Goal: Task Accomplishment & Management: Manage account settings

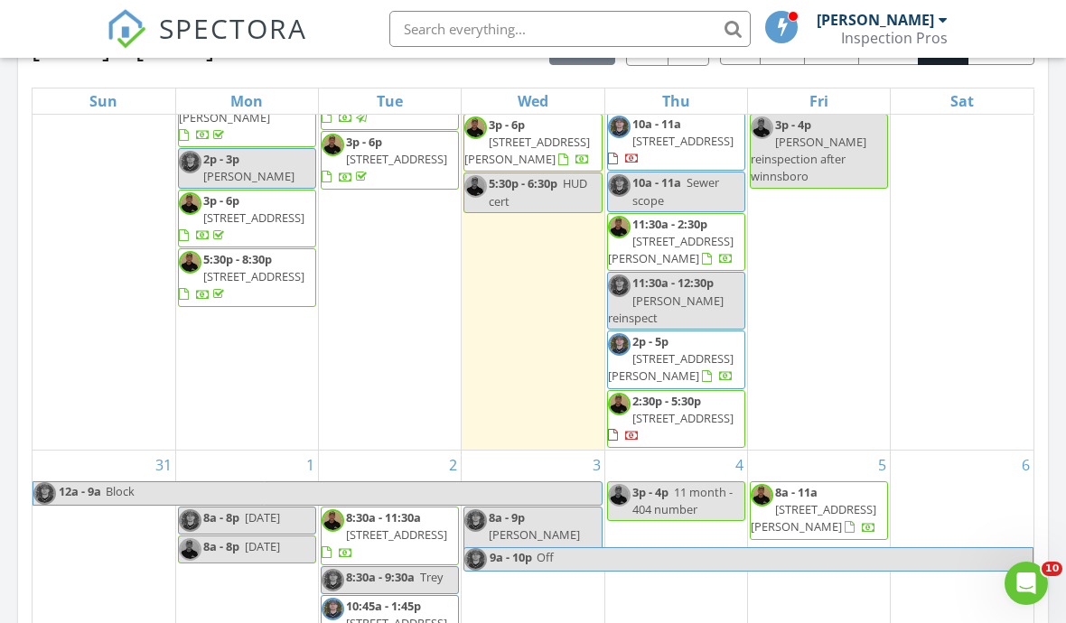
scroll to position [854, 0]
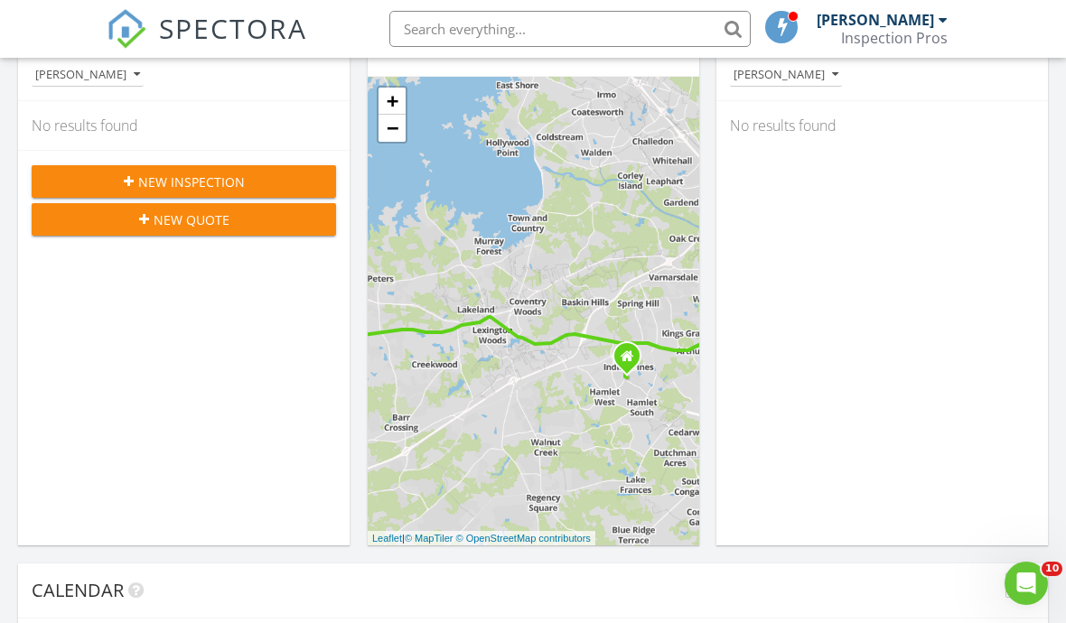
scroll to position [196, 0]
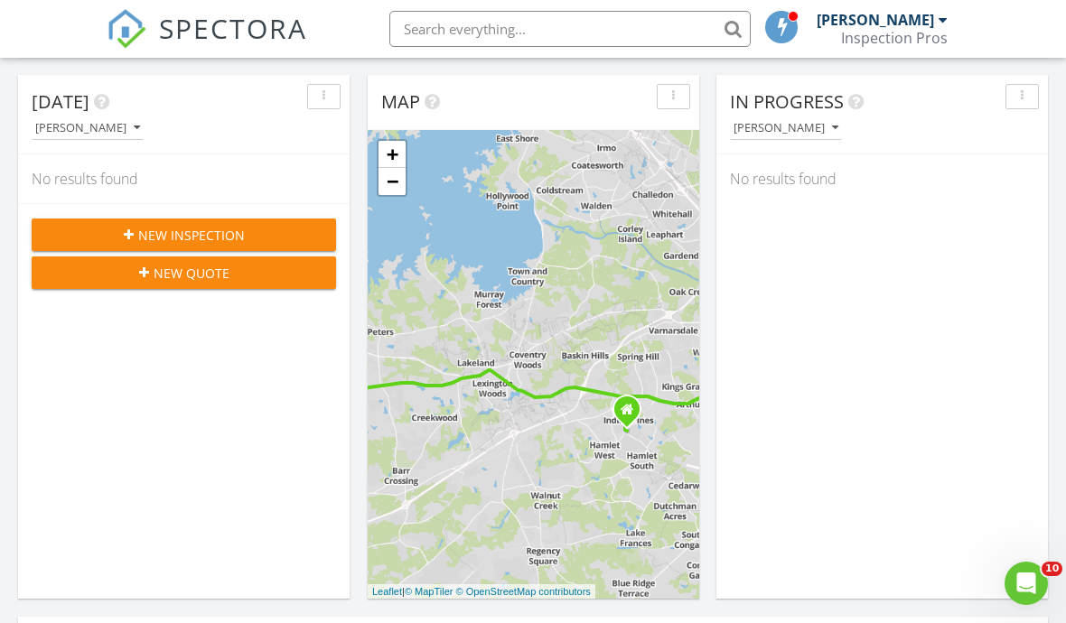
click at [115, 237] on div "New Inspection" at bounding box center [184, 235] width 276 height 19
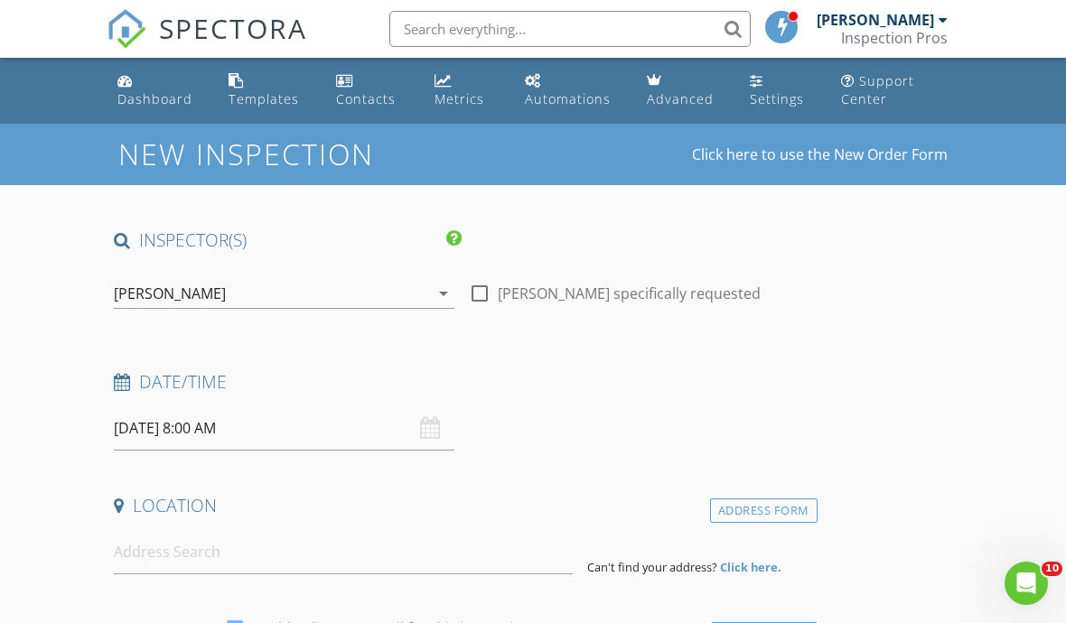
click at [154, 288] on div "[PERSON_NAME]" at bounding box center [170, 293] width 112 height 16
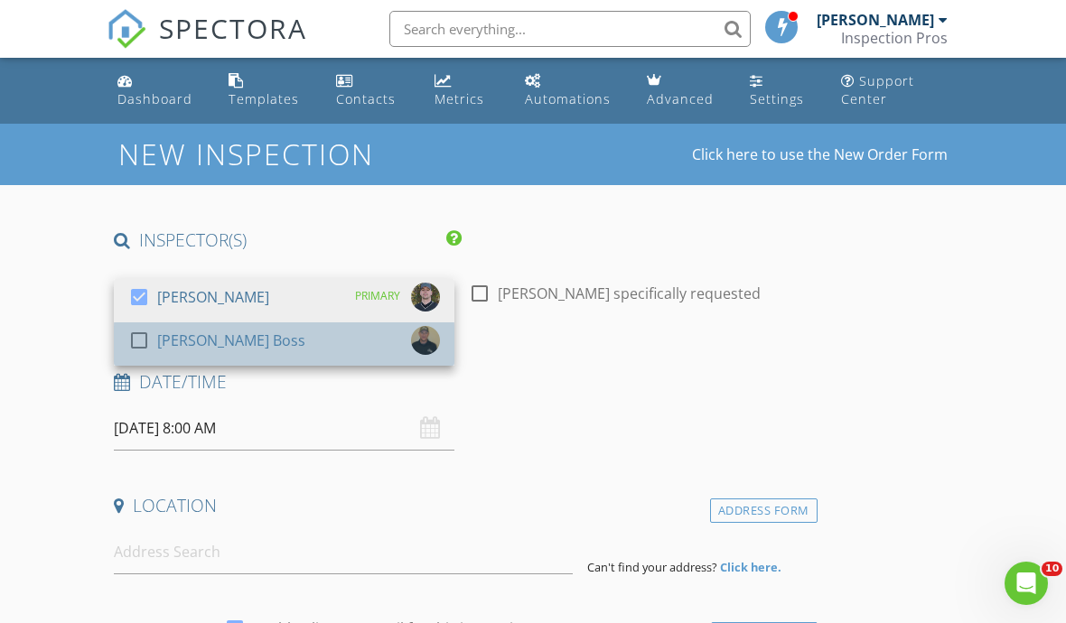
click at [143, 349] on div at bounding box center [139, 340] width 31 height 31
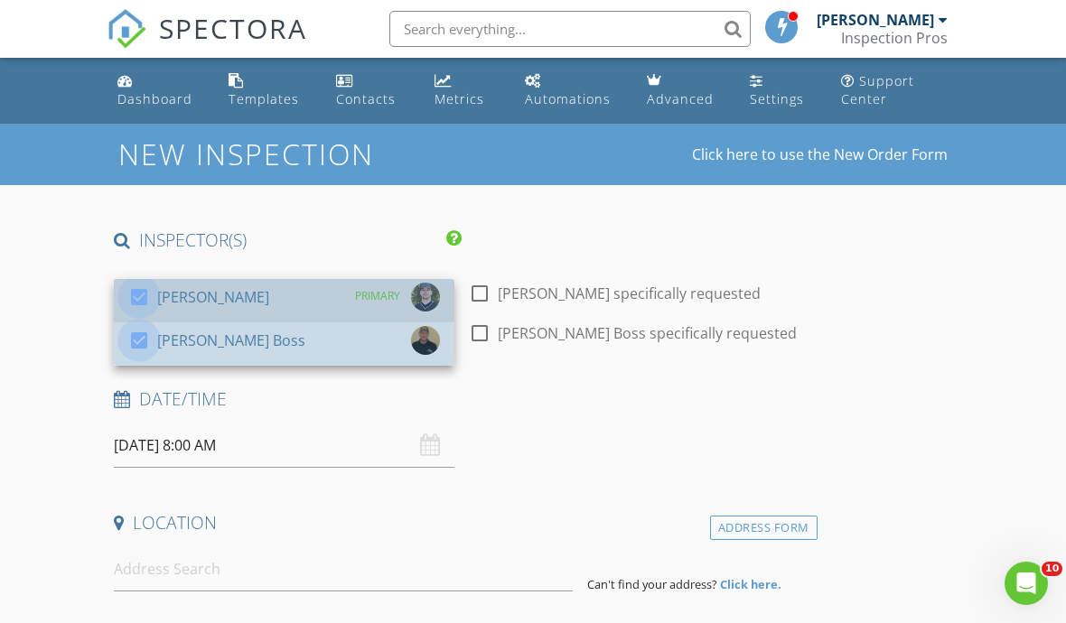
click at [135, 287] on div at bounding box center [139, 297] width 31 height 31
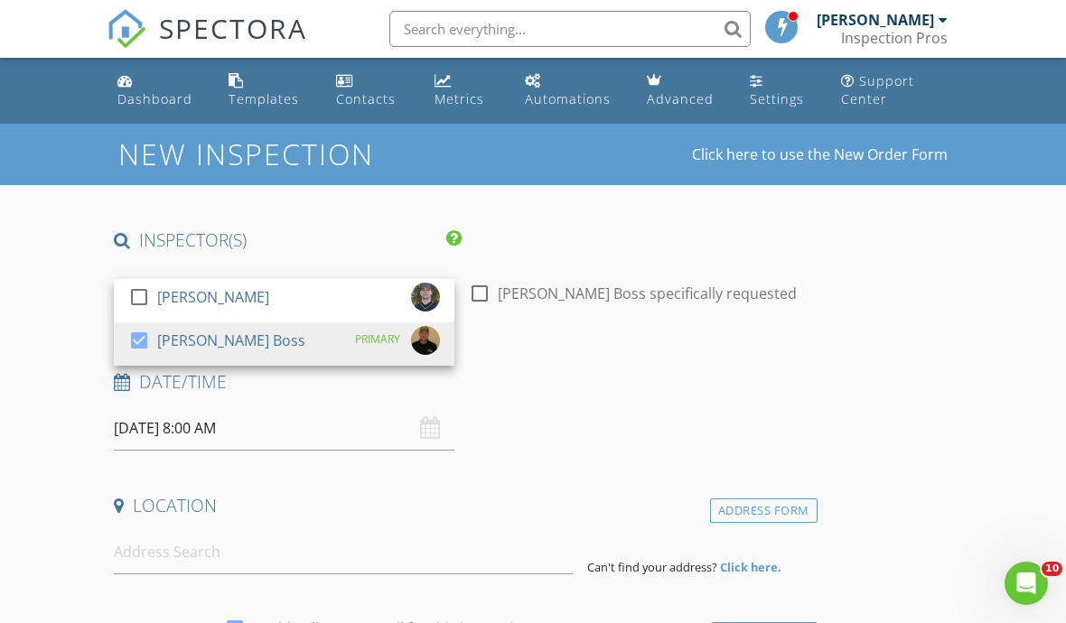
click at [150, 431] on input "08/28/2025 8:00 AM" at bounding box center [284, 429] width 341 height 44
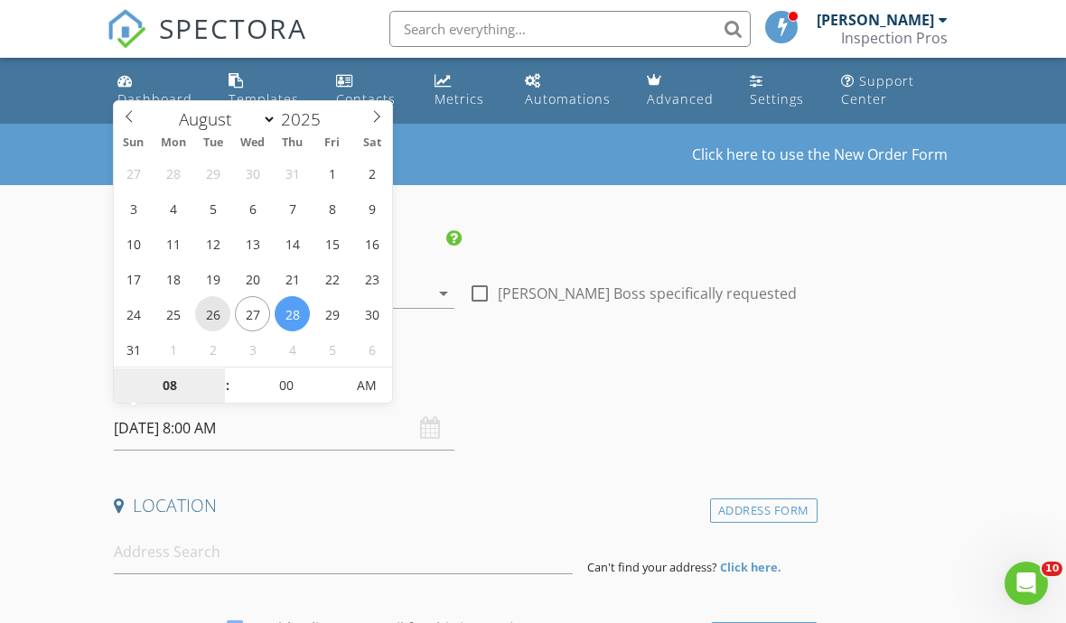
type input "08/26/2025 8:00 AM"
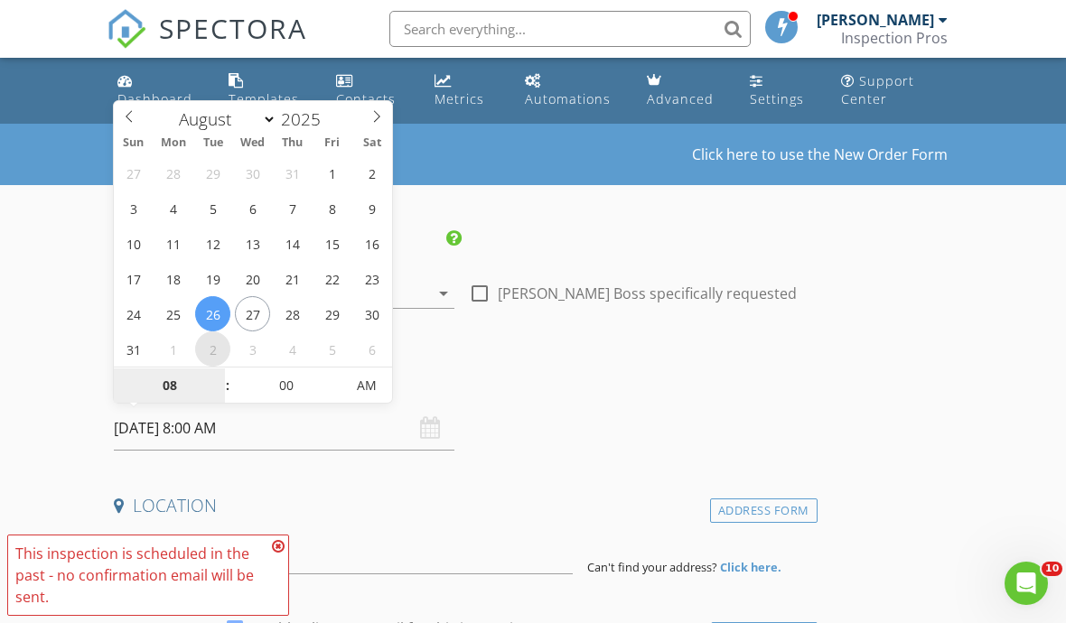
select select "8"
type input "09/02/2025 8:00 AM"
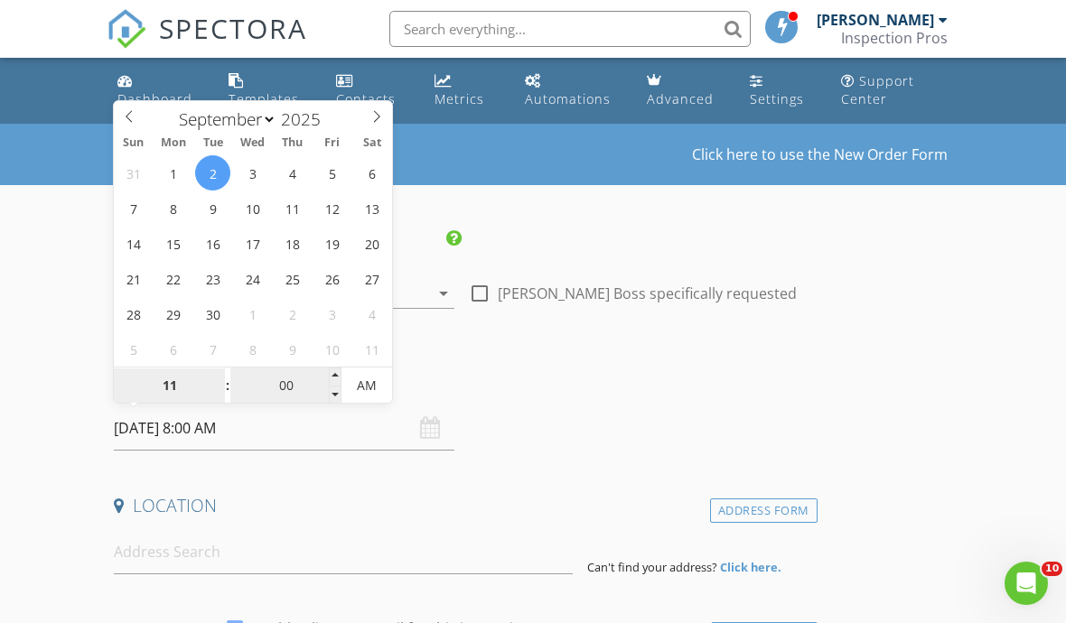
type input "11"
click at [295, 400] on input "00" at bounding box center [285, 387] width 111 height 36
type input "09/02/2025 11:00 AM"
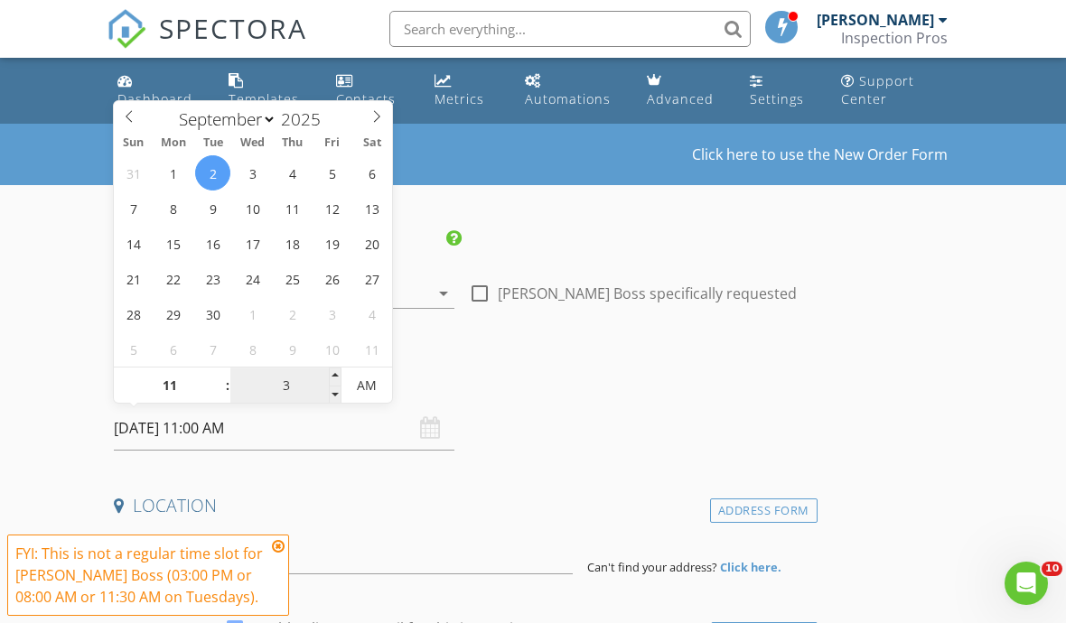
type input "30"
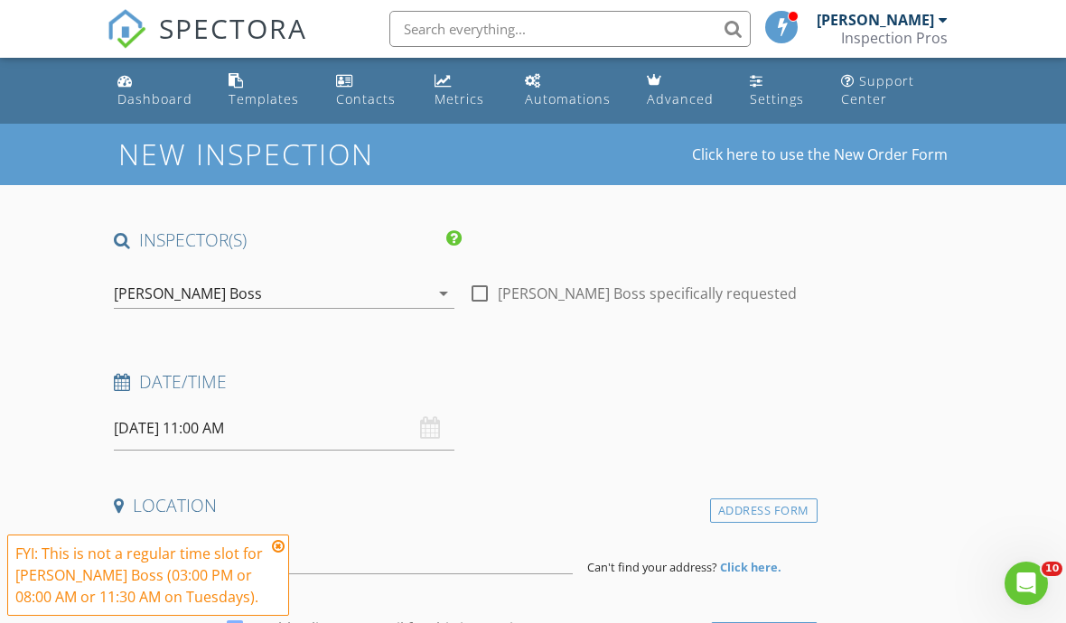
type input "09/02/2025 11:30 AM"
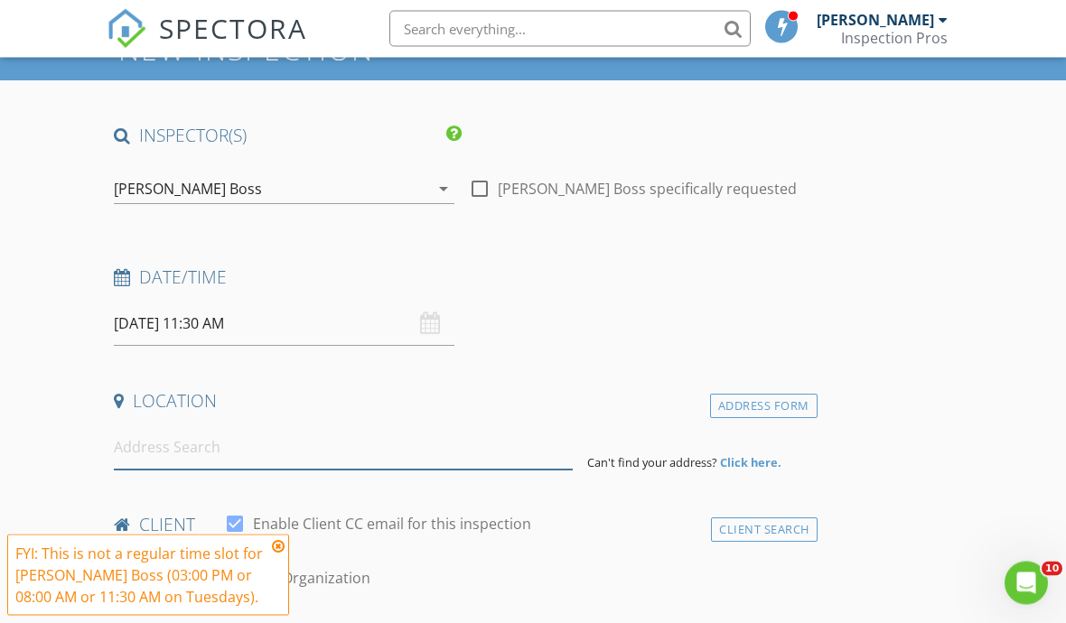
click at [444, 454] on input at bounding box center [343, 448] width 459 height 44
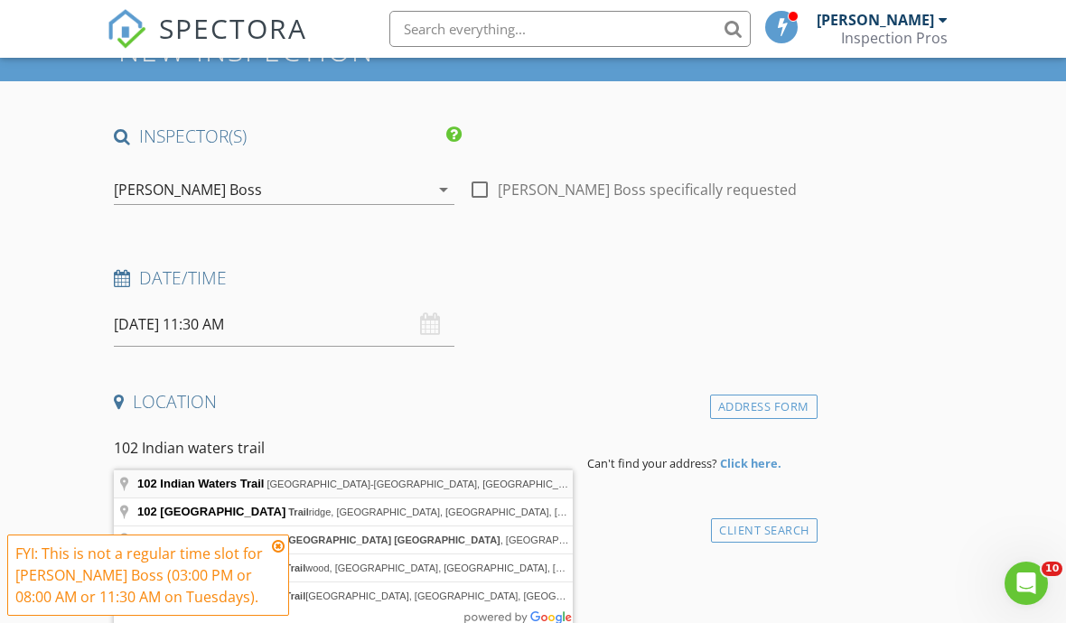
type input "102 Indian Waters Trail, Batesburg-Leesville, SC, USA"
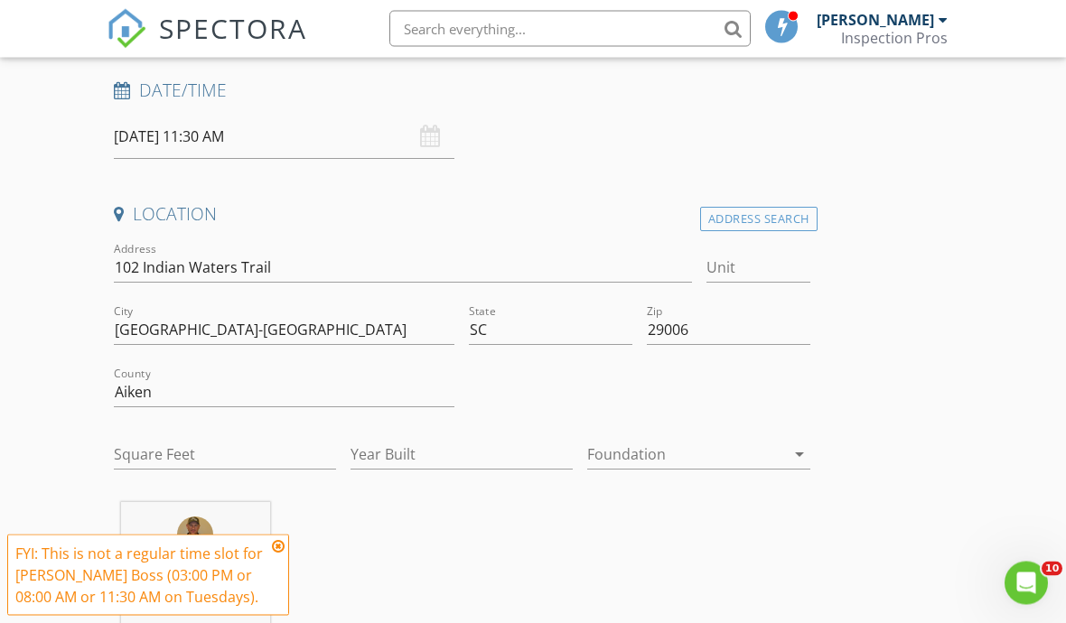
scroll to position [295, 0]
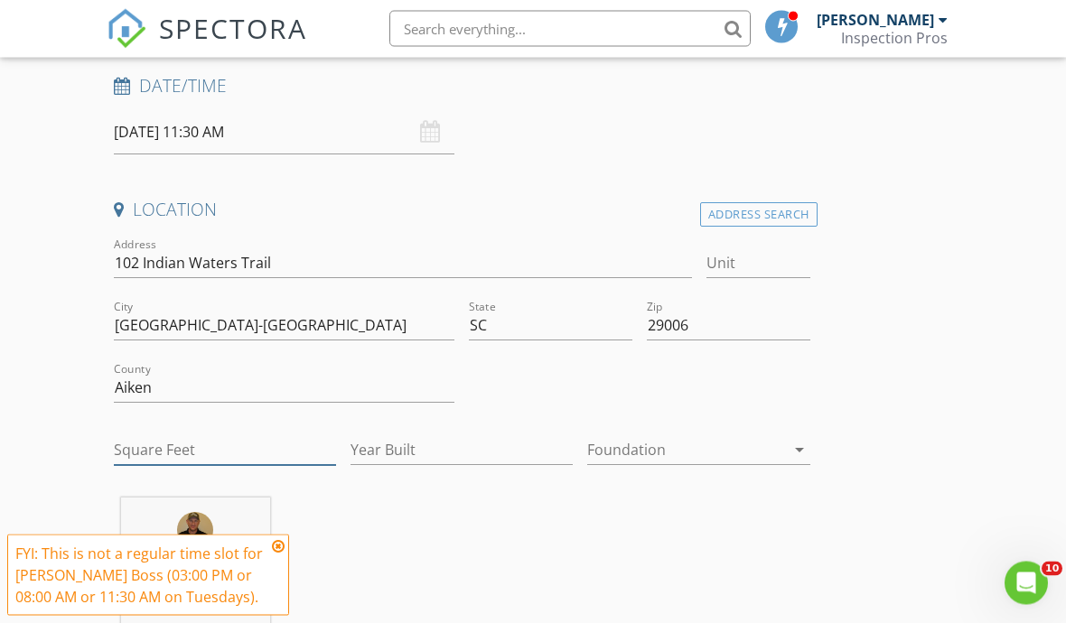
click at [257, 454] on input "Square Feet" at bounding box center [225, 451] width 222 height 30
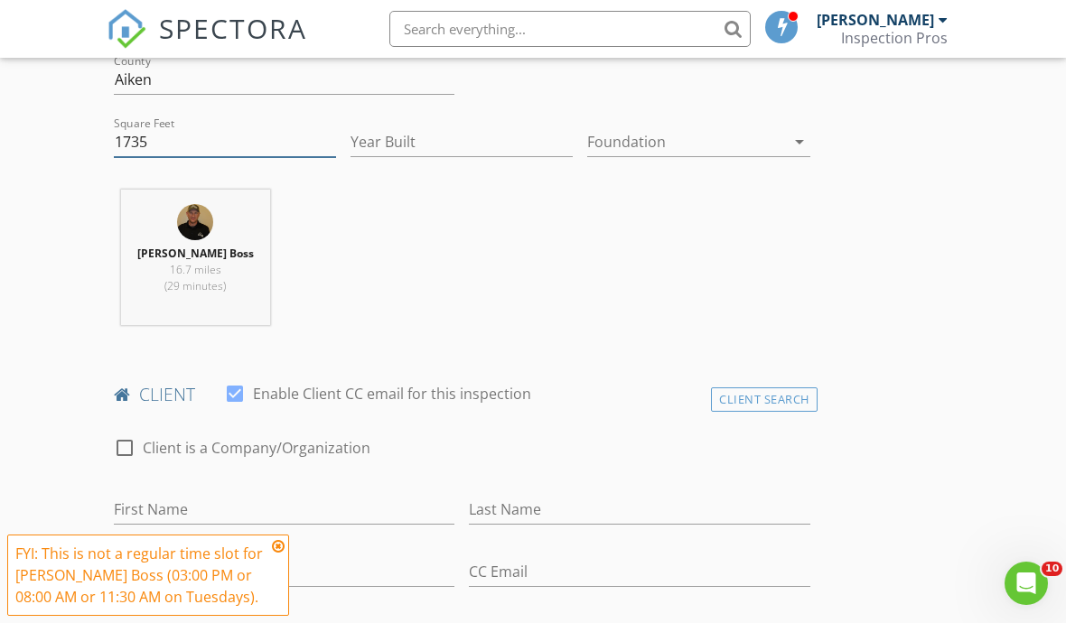
click at [290, 154] on input "1735" at bounding box center [225, 142] width 222 height 30
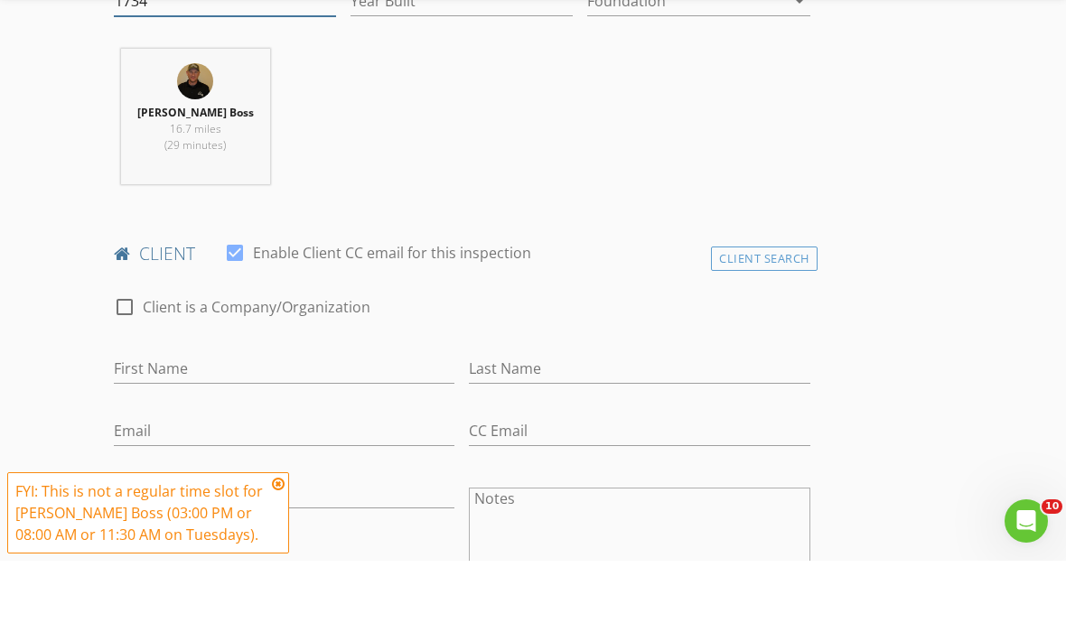
scroll to position [711, 0]
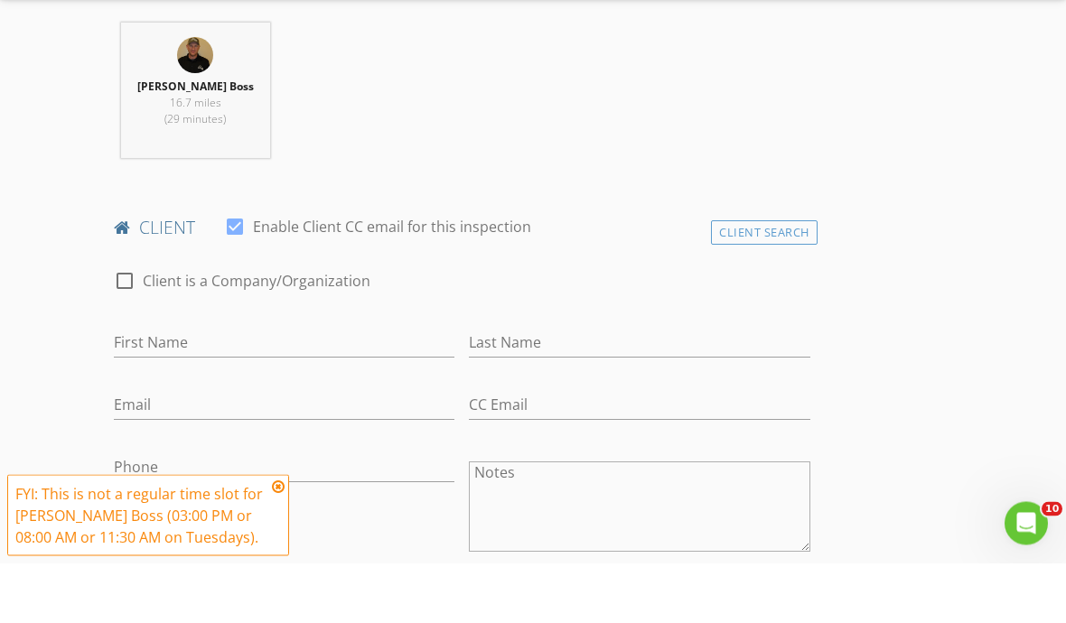
type input "1734"
click at [353, 388] on input "First Name" at bounding box center [284, 403] width 341 height 30
type input "Robert"
type input "DePonceau"
type input "r"
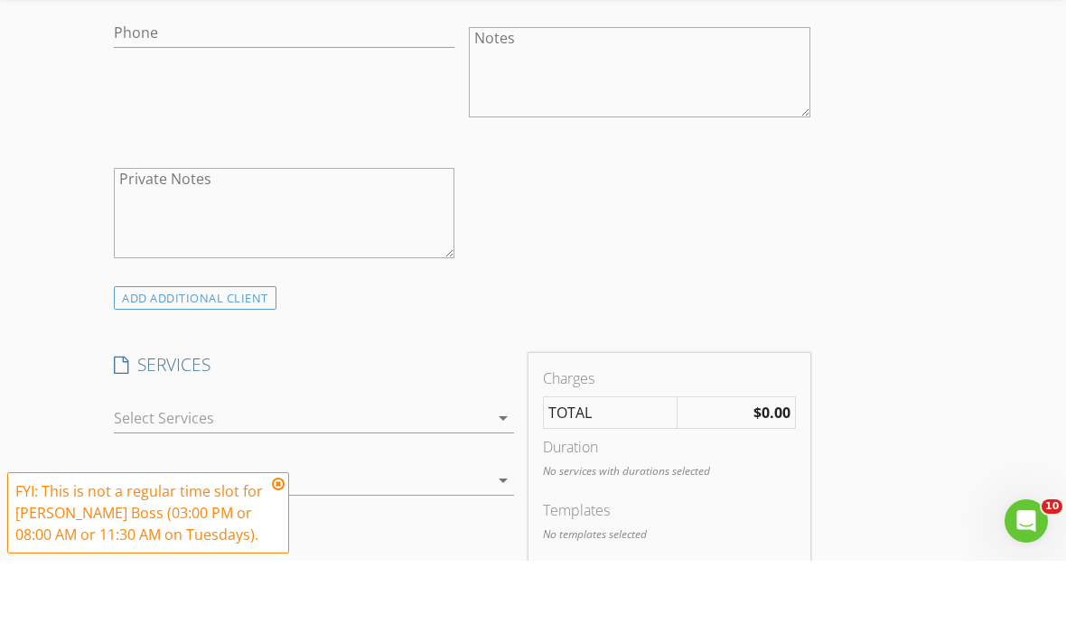
scroll to position [1149, 0]
type input "deponceaurobert@gmail.com"
click at [501, 464] on icon "arrow_drop_down" at bounding box center [503, 475] width 22 height 22
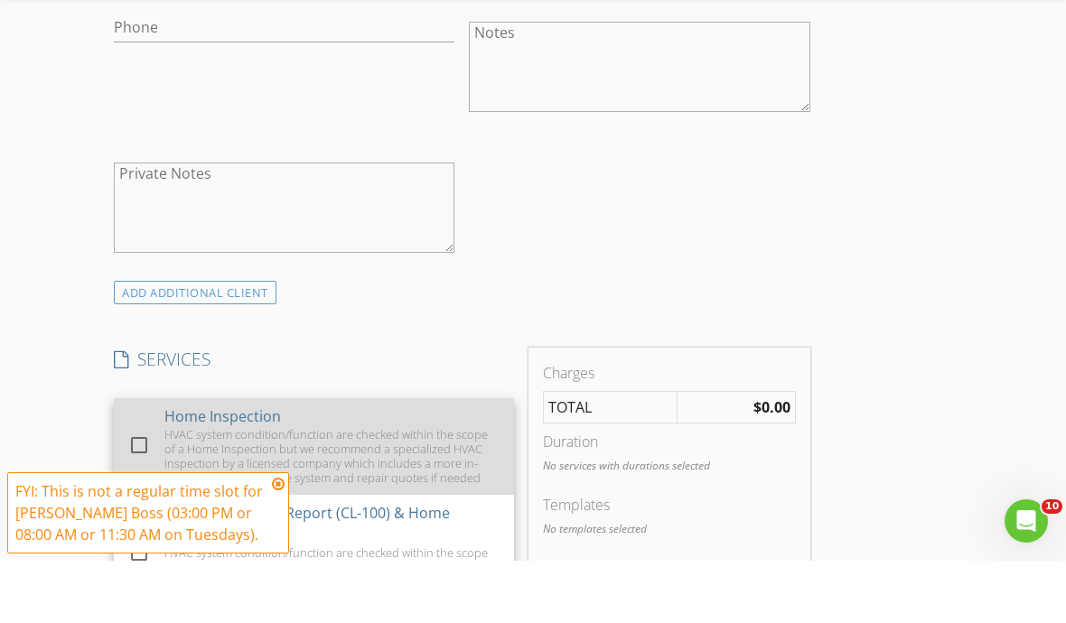
scroll to position [1212, 0]
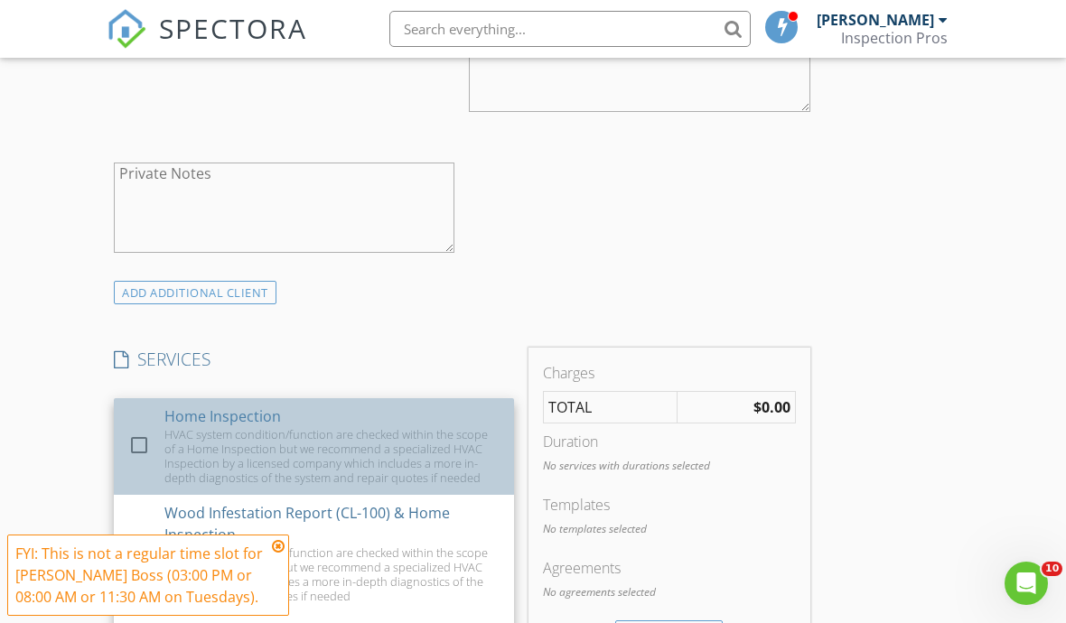
click at [445, 435] on div "HVAC system condition/function are checked within the scope of a Home Inspectio…" at bounding box center [331, 456] width 335 height 58
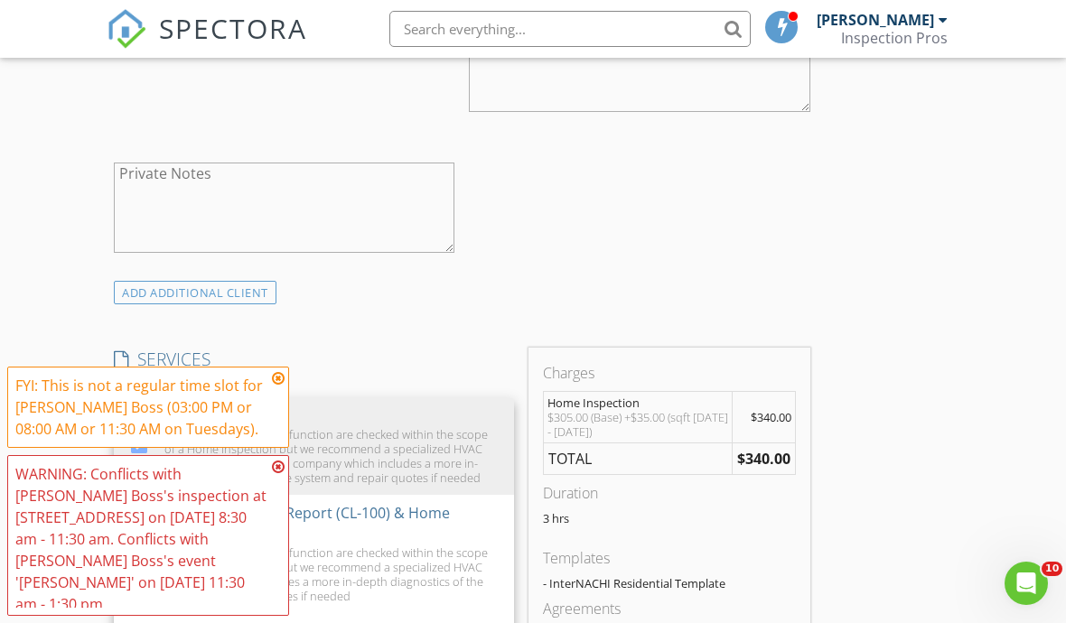
click at [936, 427] on div "INSPECTOR(S) check_box_outline_blank Brian Hubbard check_box Scot Boss PRIMARY …" at bounding box center [533, 543] width 853 height 3052
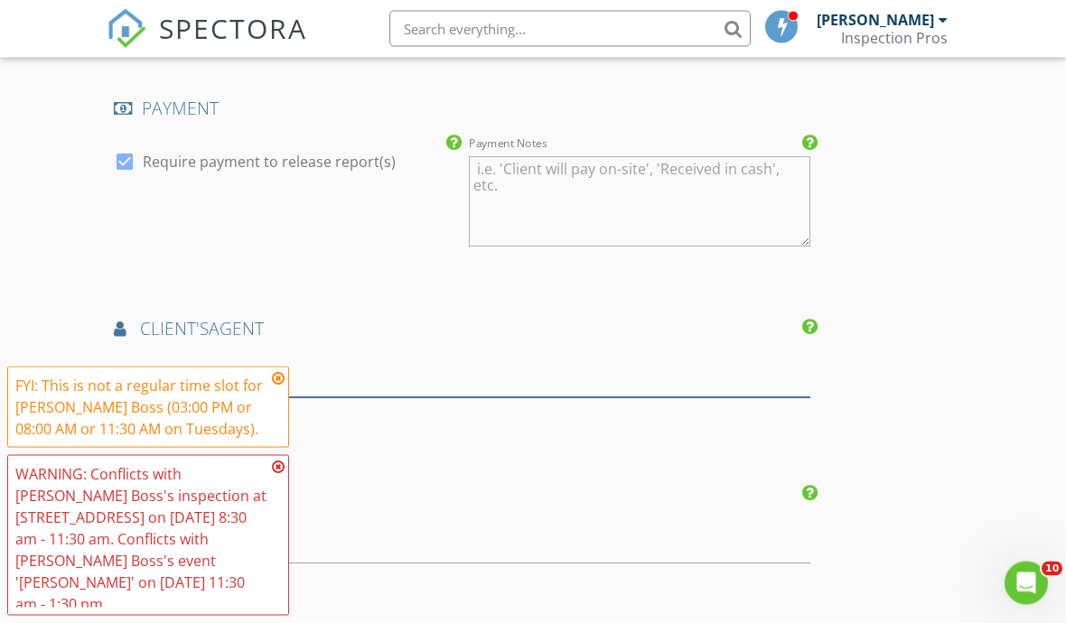
click at [504, 381] on input "text" at bounding box center [462, 384] width 697 height 30
type input "[PERSON_NAME]"
click at [498, 409] on li "No results found. Click to add a new Agent" at bounding box center [462, 423] width 695 height 51
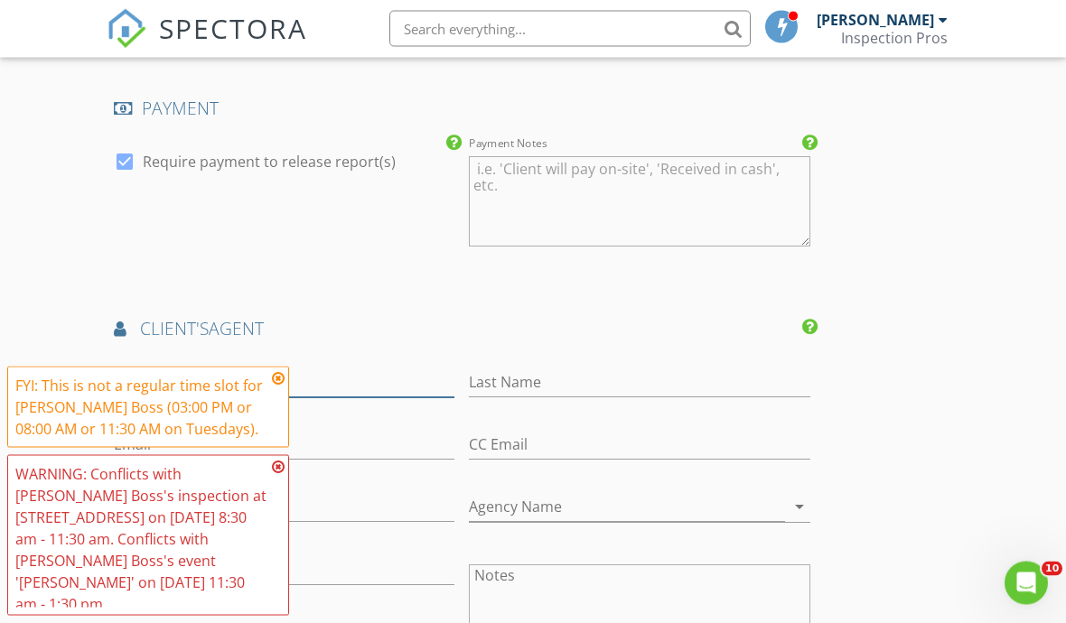
click at [384, 372] on input "First Name" at bounding box center [284, 384] width 341 height 30
type input "[PERSON_NAME]"
click at [732, 375] on input "Shealey" at bounding box center [639, 384] width 341 height 30
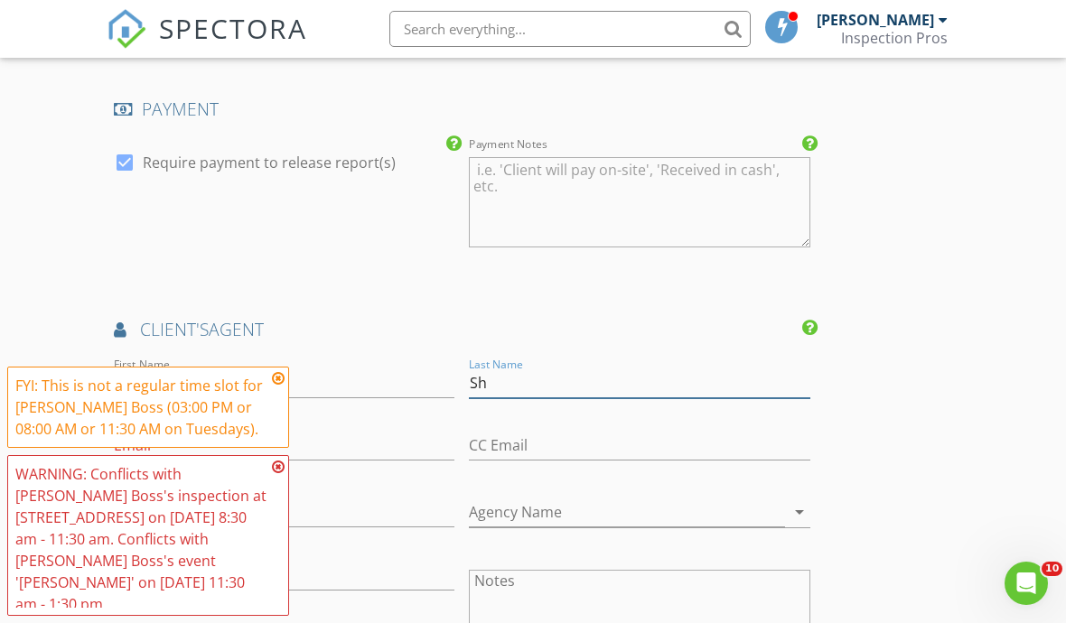
type input "S"
type input "Coward"
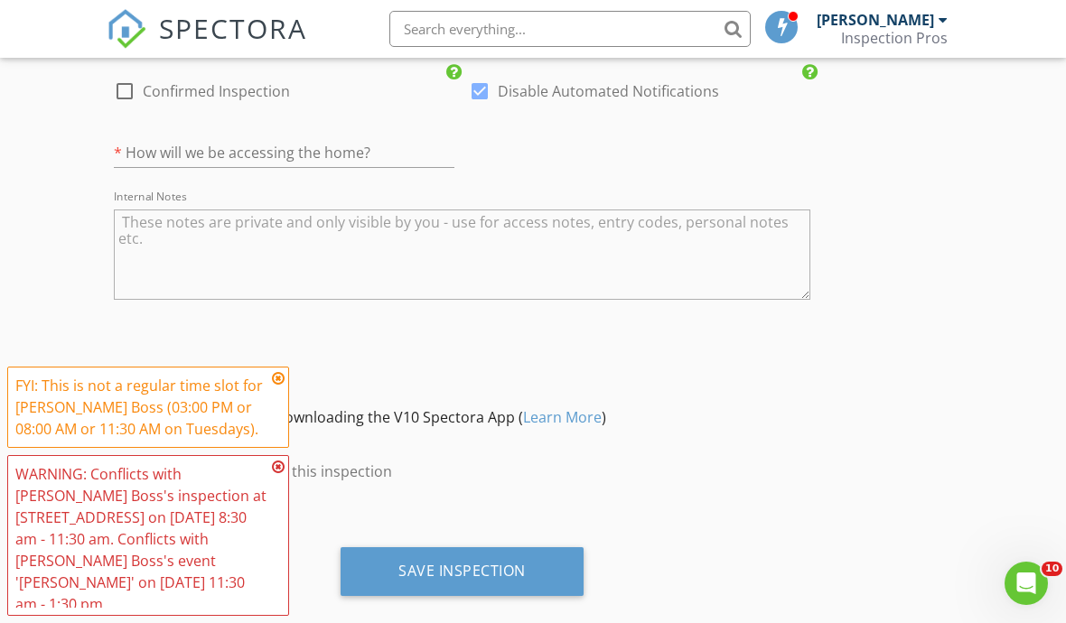
scroll to position [3084, 0]
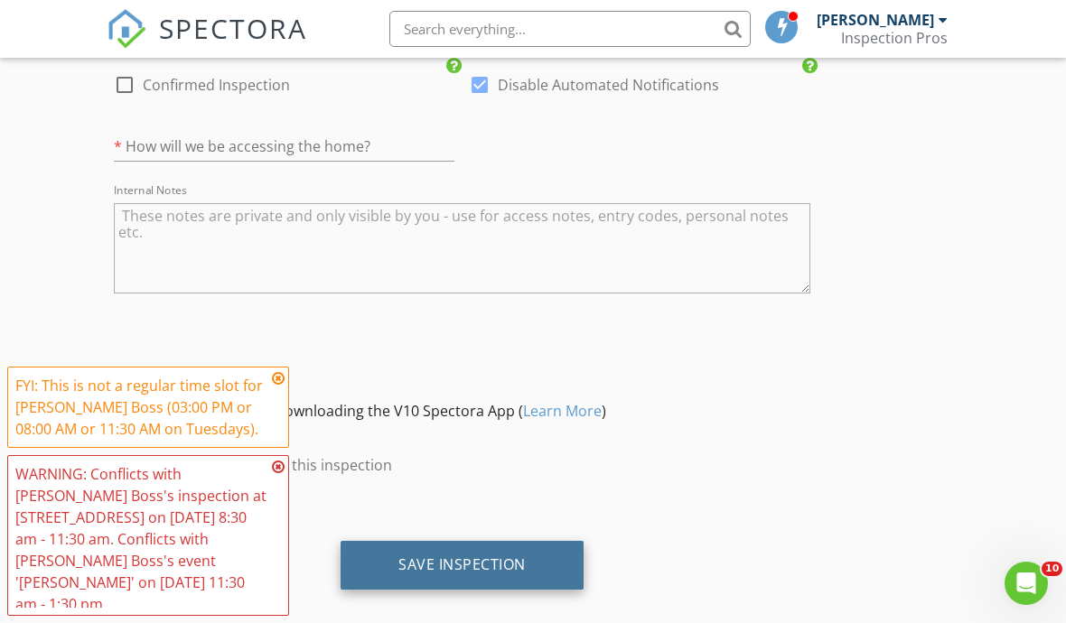
type input "rachelshealey@c21803realty.com"
click at [544, 567] on div "Save Inspection" at bounding box center [462, 565] width 243 height 49
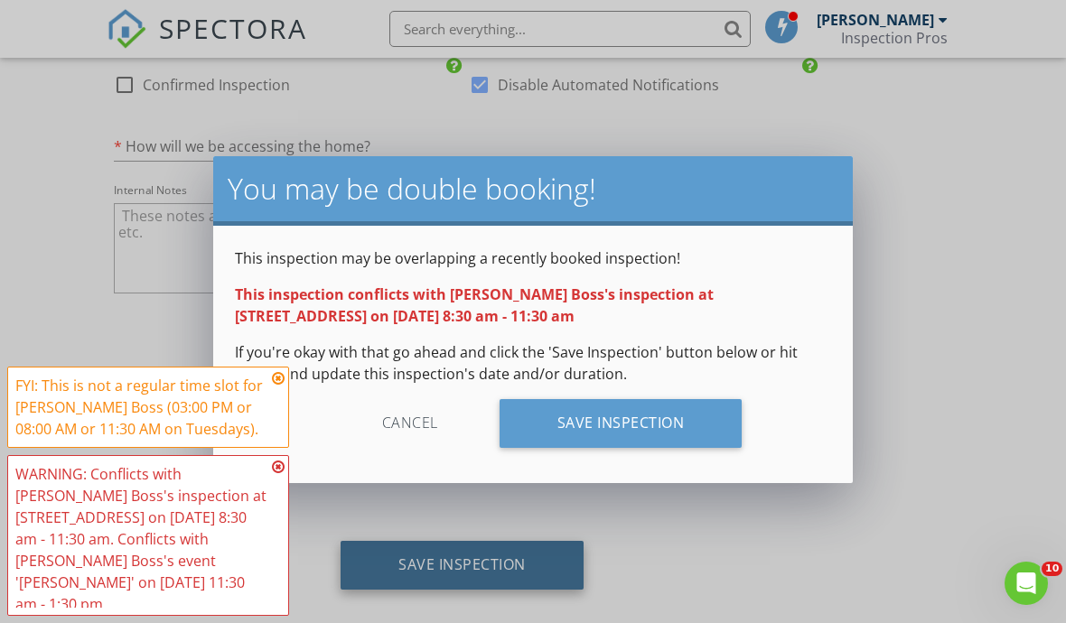
scroll to position [3022, 0]
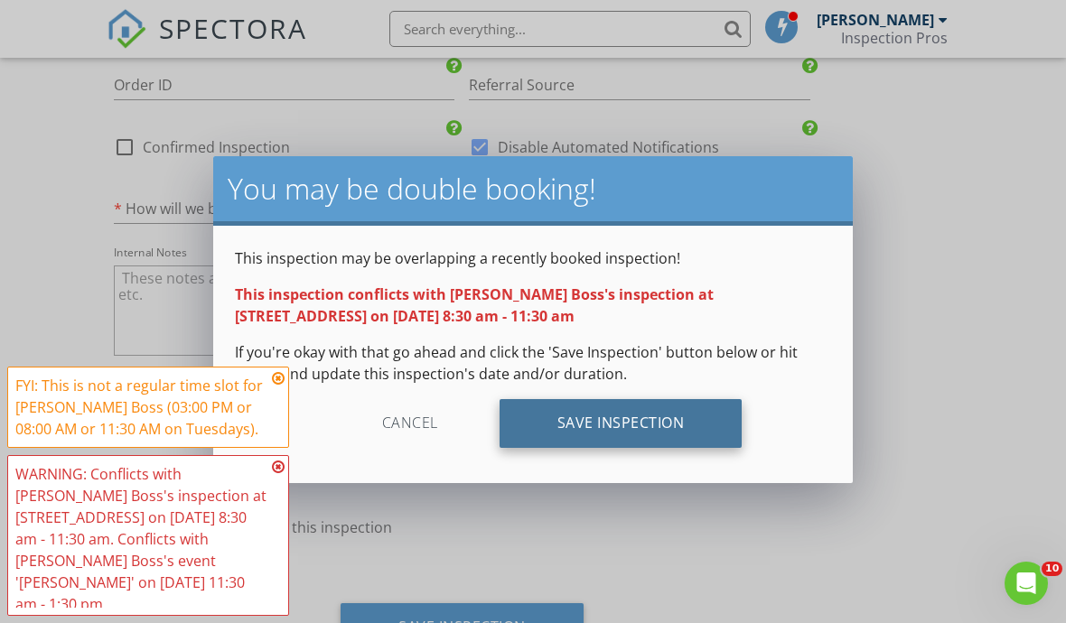
click at [710, 425] on div "Save Inspection" at bounding box center [621, 423] width 243 height 49
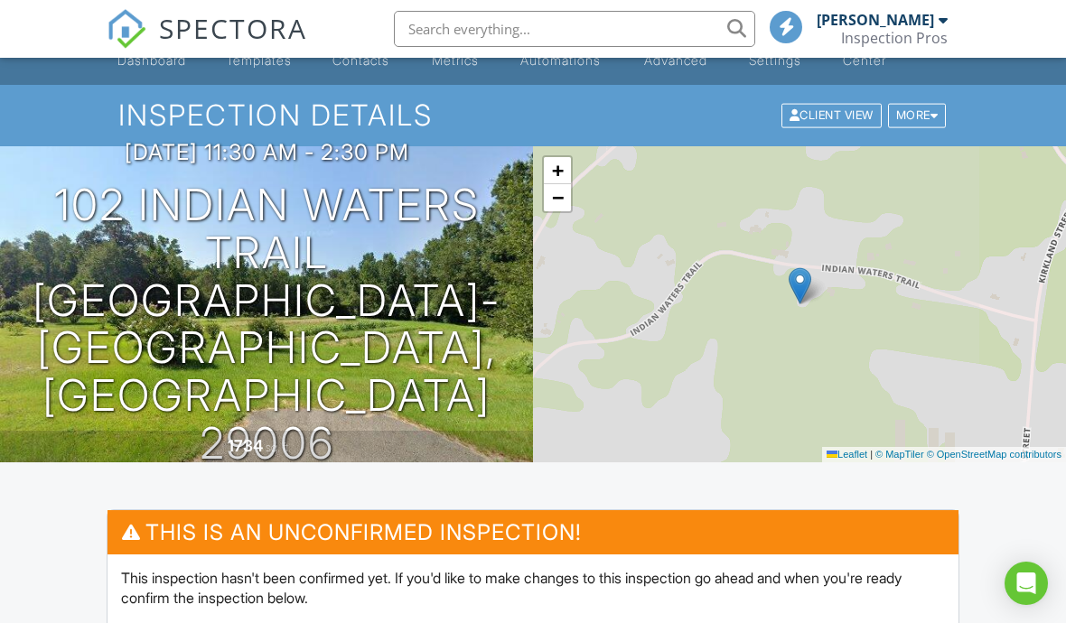
scroll to position [58, 0]
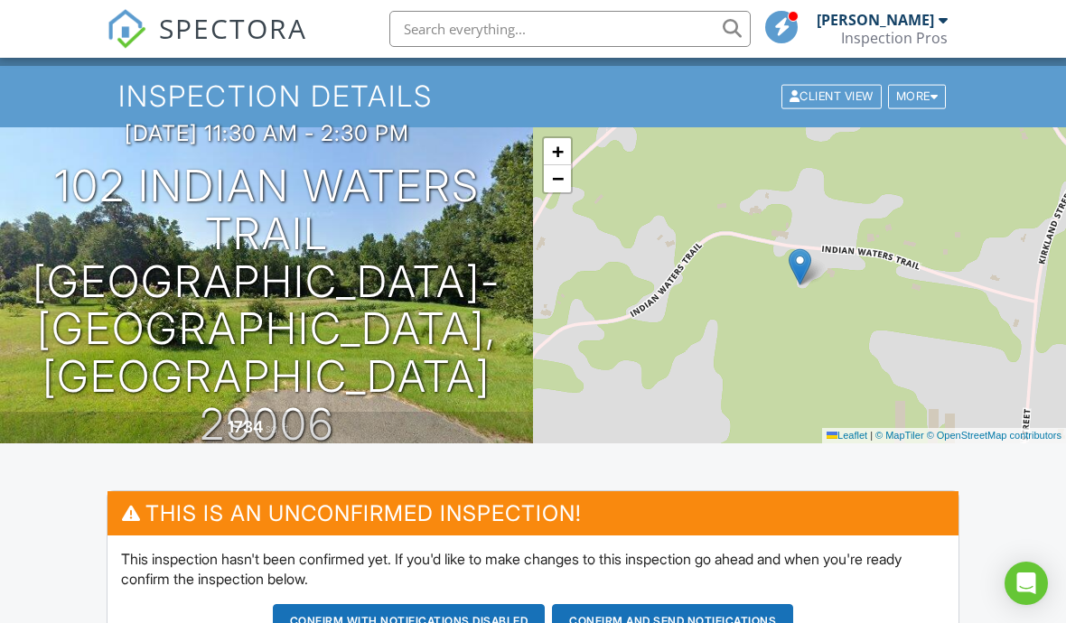
click at [546, 622] on button "Confirm and send notifications" at bounding box center [409, 621] width 273 height 34
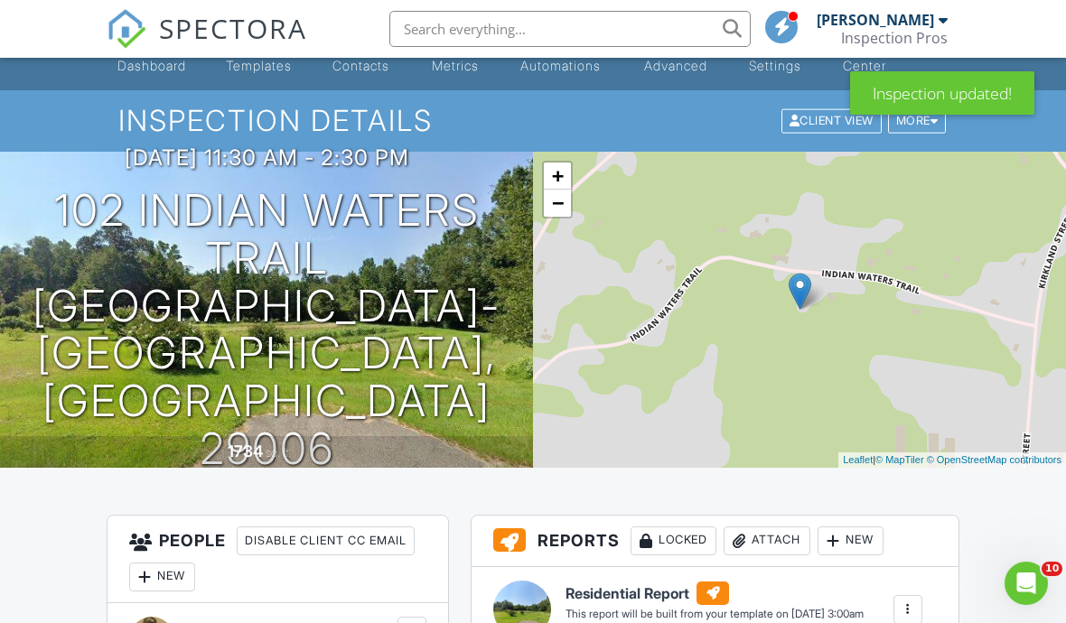
scroll to position [42, 0]
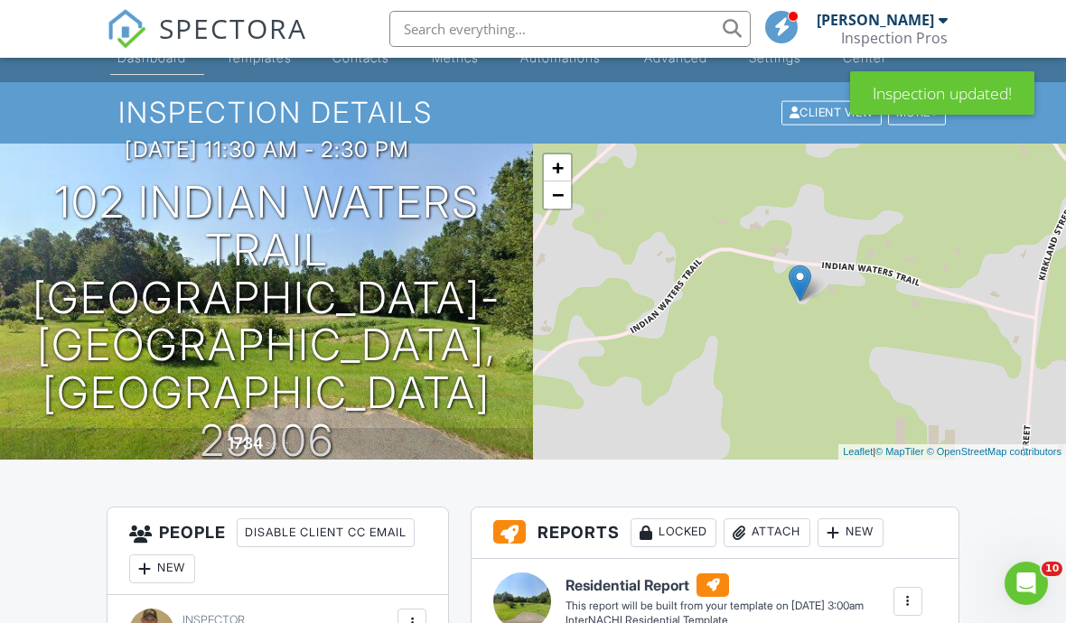
click at [126, 74] on link "Dashboard" at bounding box center [157, 48] width 94 height 51
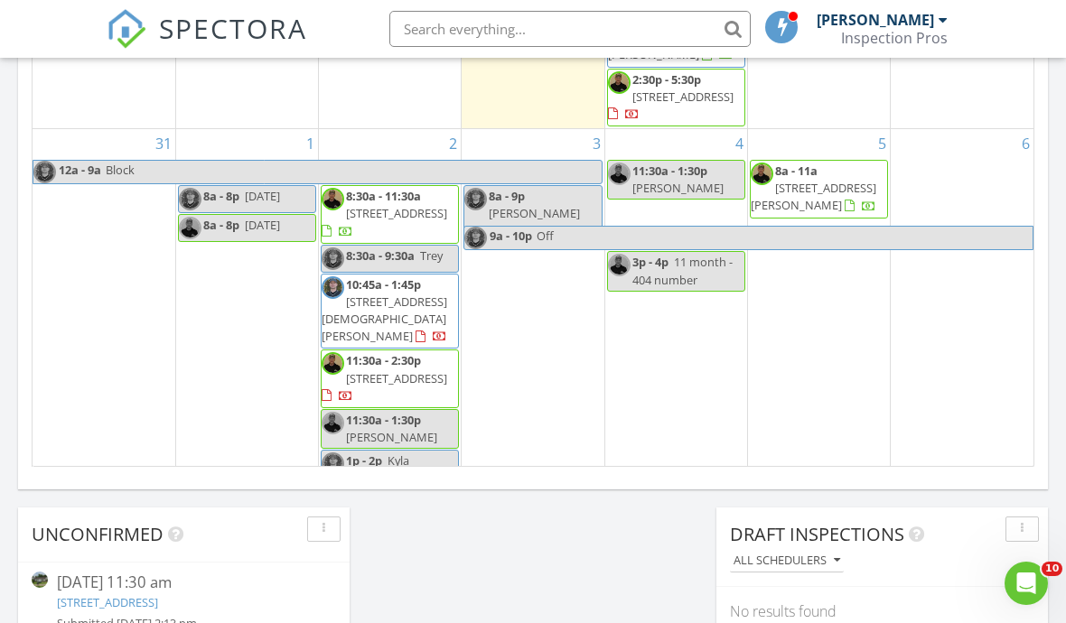
scroll to position [174, 0]
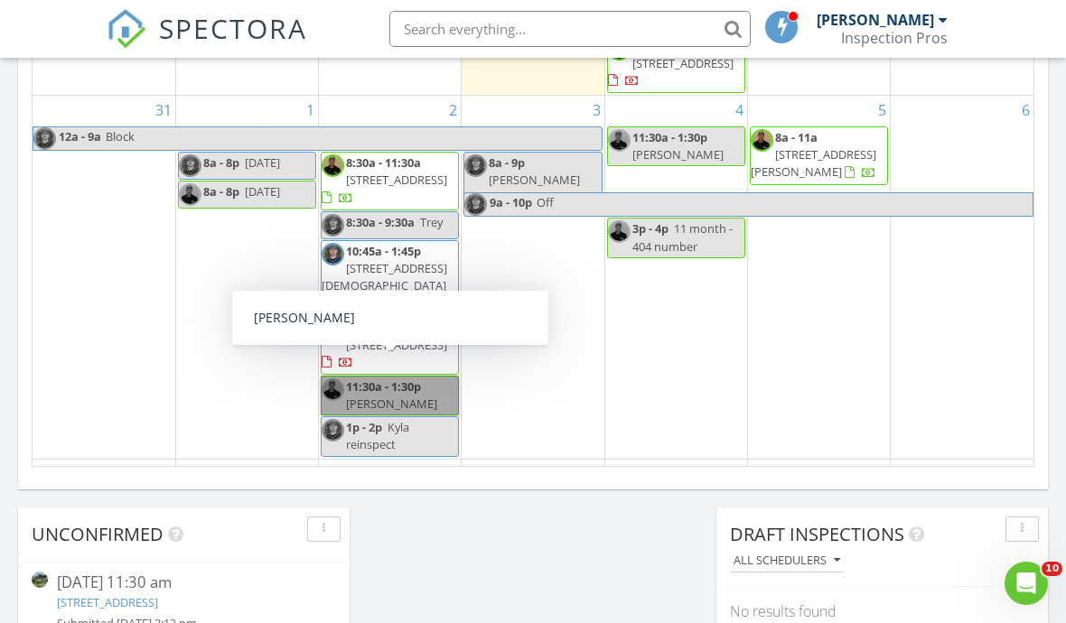
click at [391, 376] on link "11:30a - 1:30p [PERSON_NAME]" at bounding box center [390, 396] width 138 height 40
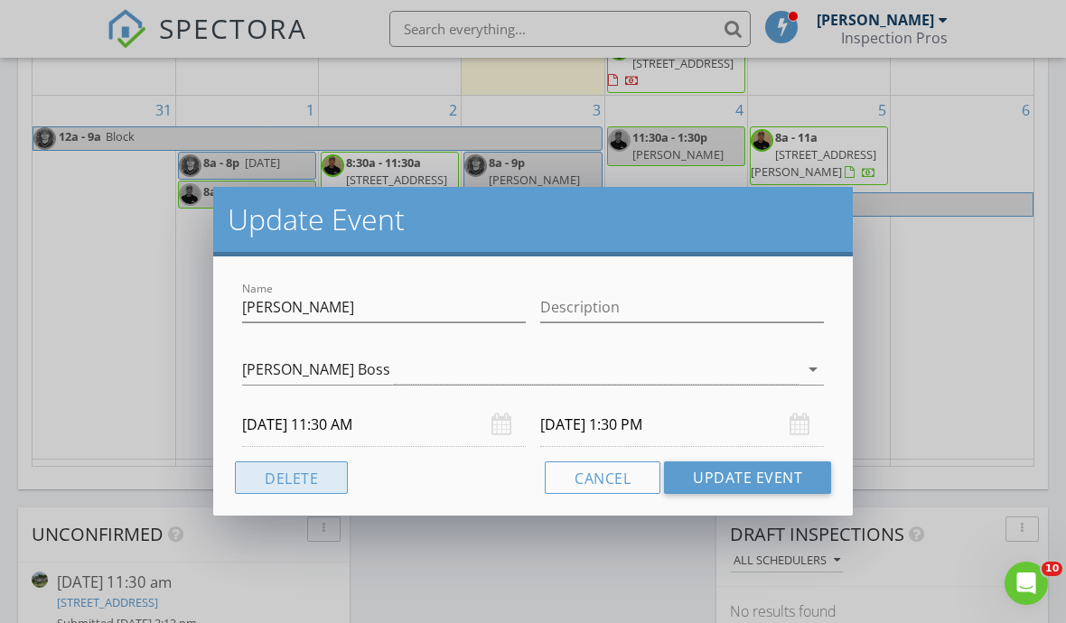
click at [275, 476] on button "Delete" at bounding box center [291, 478] width 113 height 33
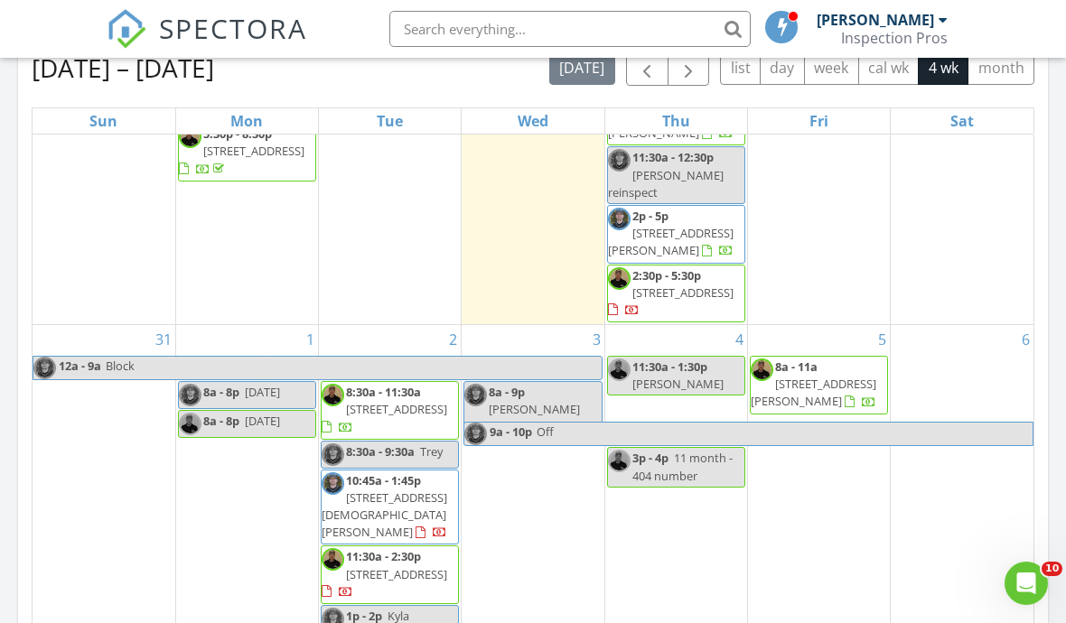
scroll to position [834, 0]
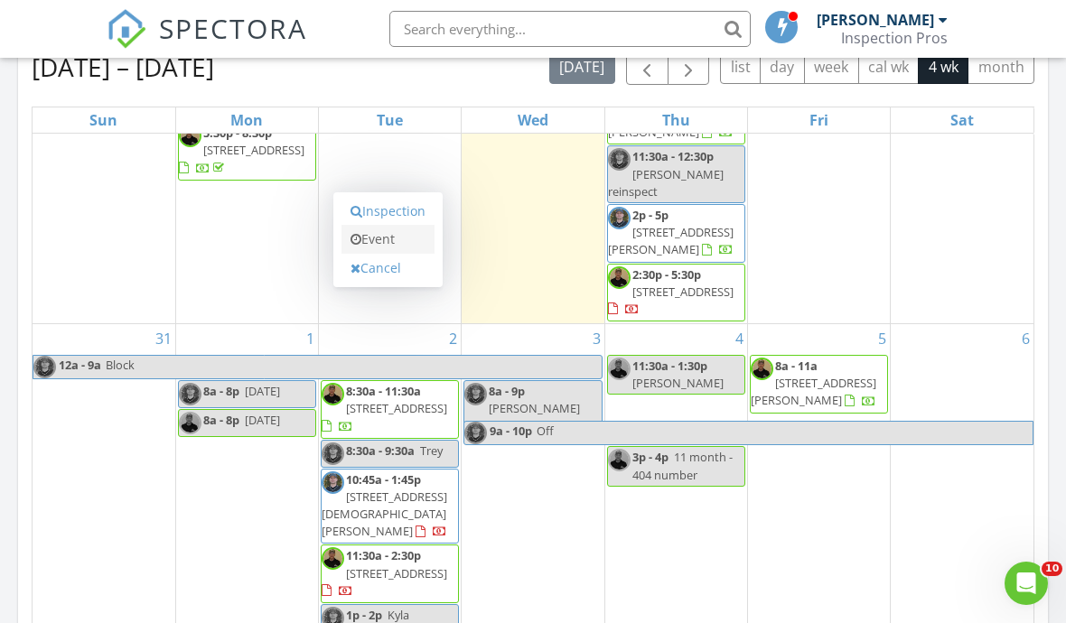
click at [425, 237] on link "Event" at bounding box center [388, 239] width 93 height 29
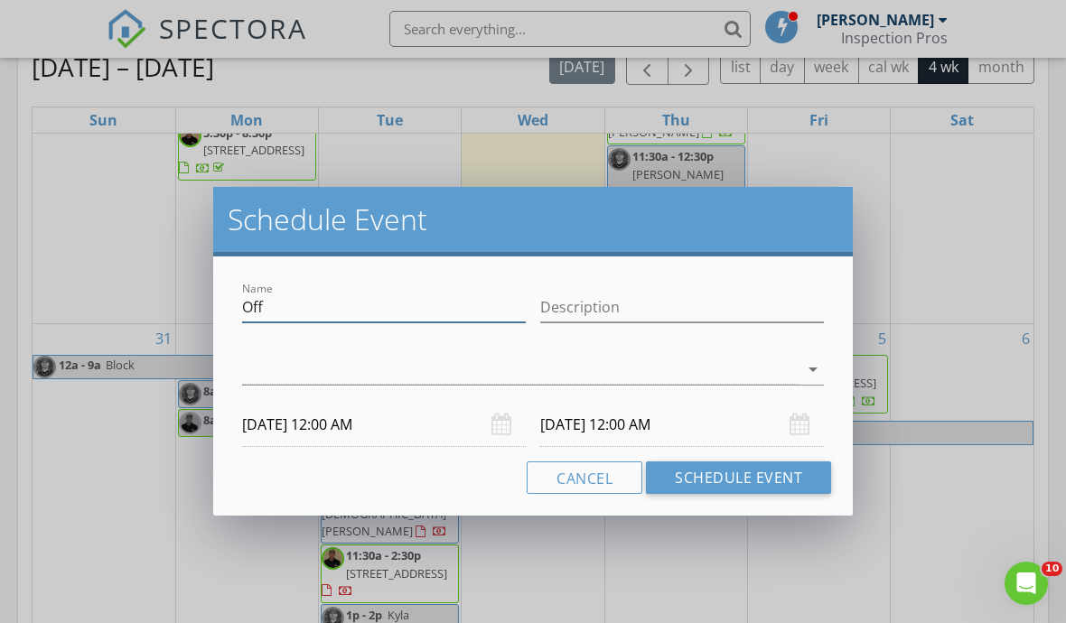
click at [454, 307] on input "Off" at bounding box center [384, 308] width 284 height 30
type input "O"
type input "[PERSON_NAME]"
click at [634, 356] on div at bounding box center [520, 370] width 557 height 30
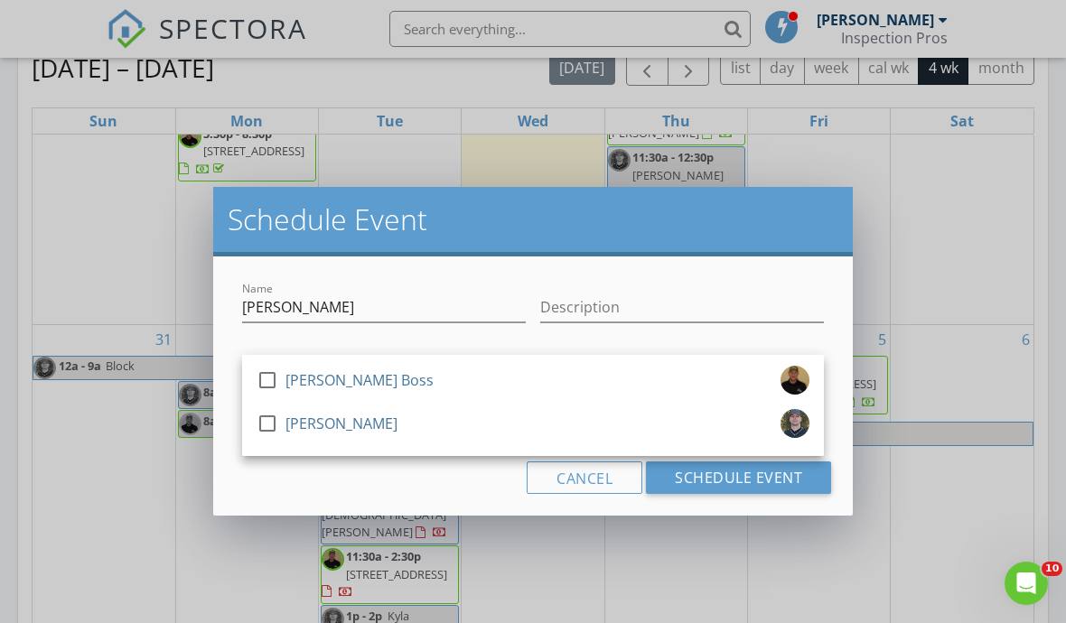
scroll to position [834, 0]
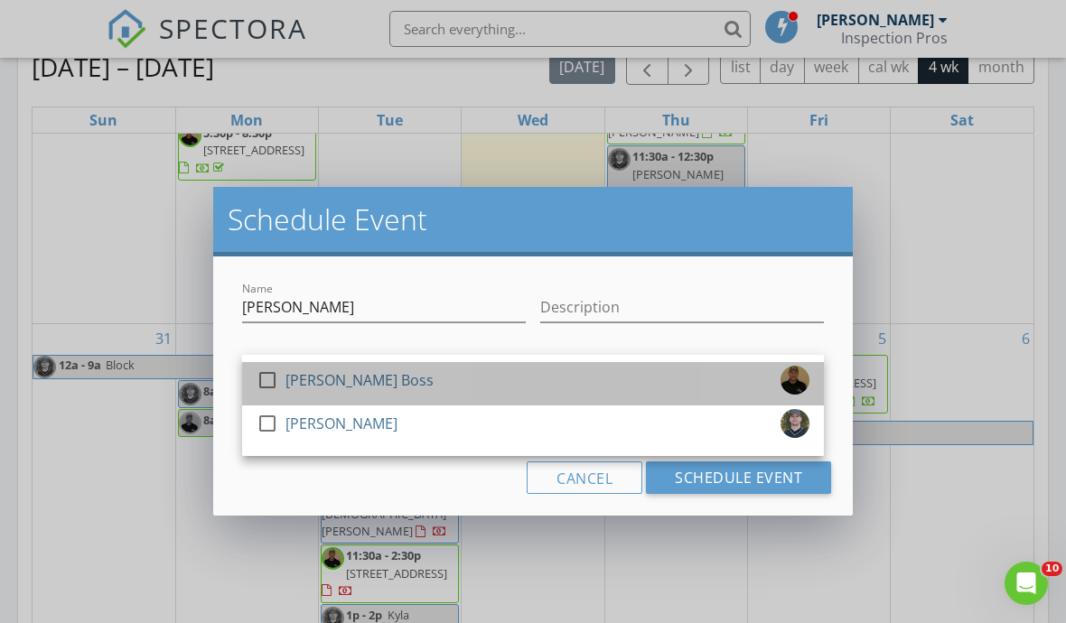
click at [391, 386] on div "check_box_outline_blank [PERSON_NAME] Boss" at bounding box center [533, 384] width 553 height 36
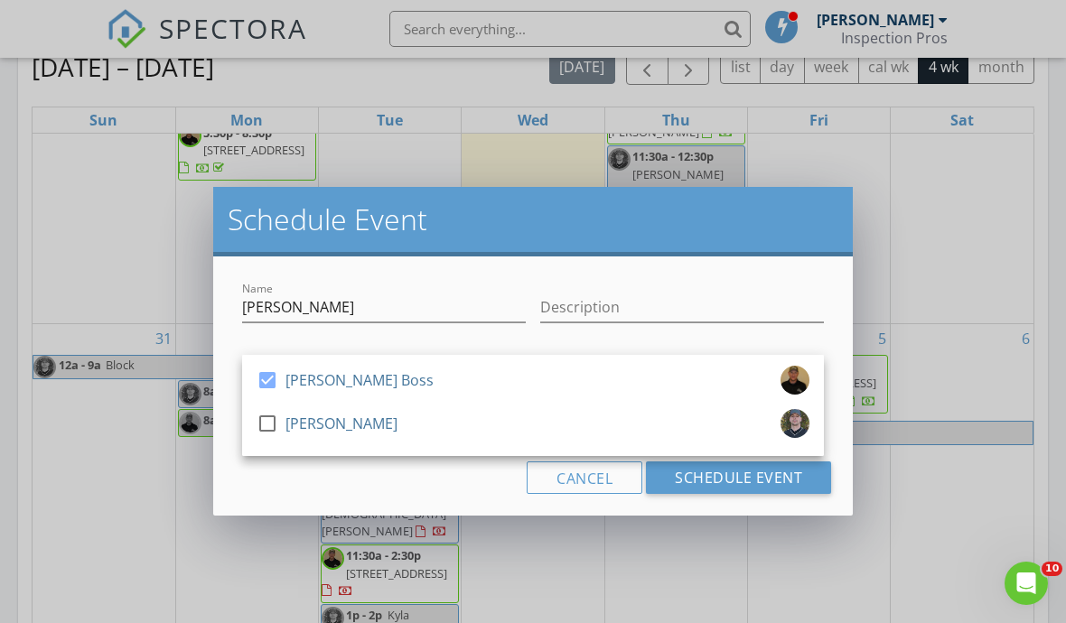
click at [416, 488] on div "Cancel Schedule Event" at bounding box center [533, 478] width 596 height 33
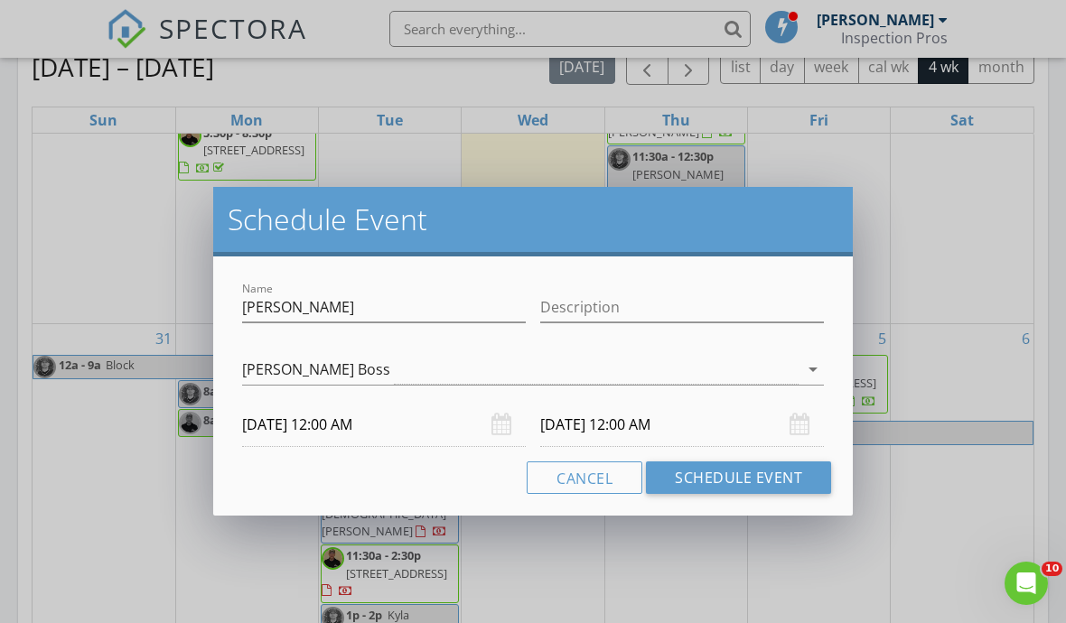
click at [418, 435] on input "[DATE] 12:00 AM" at bounding box center [384, 425] width 284 height 44
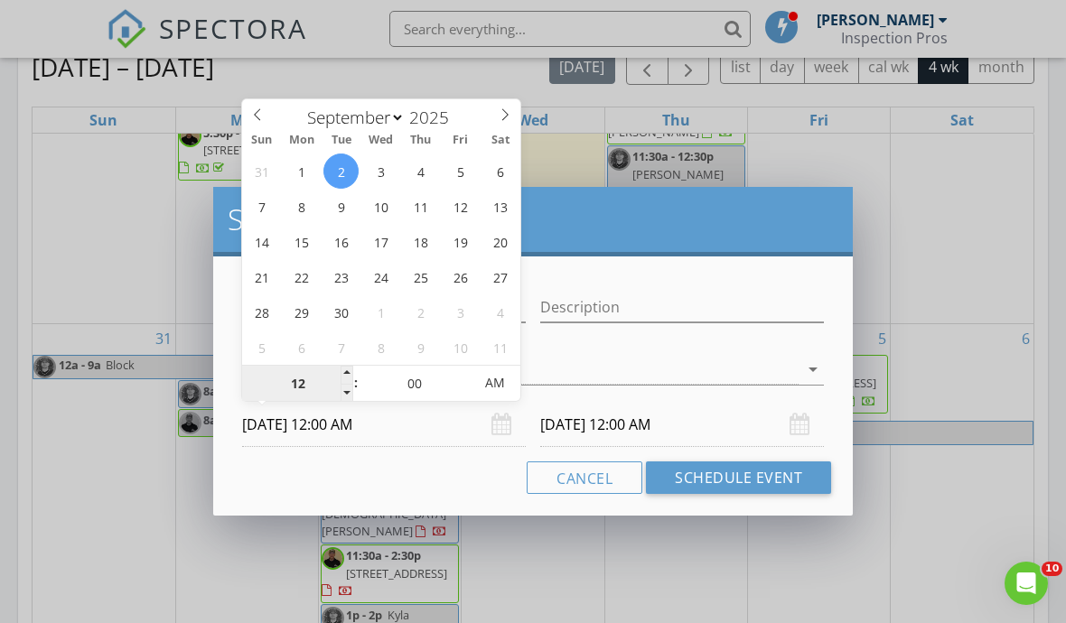
click at [323, 378] on input "12" at bounding box center [297, 384] width 111 height 36
click at [472, 388] on span "AM" at bounding box center [495, 384] width 50 height 36
type input "03"
type input "[DATE] 3:00 PM"
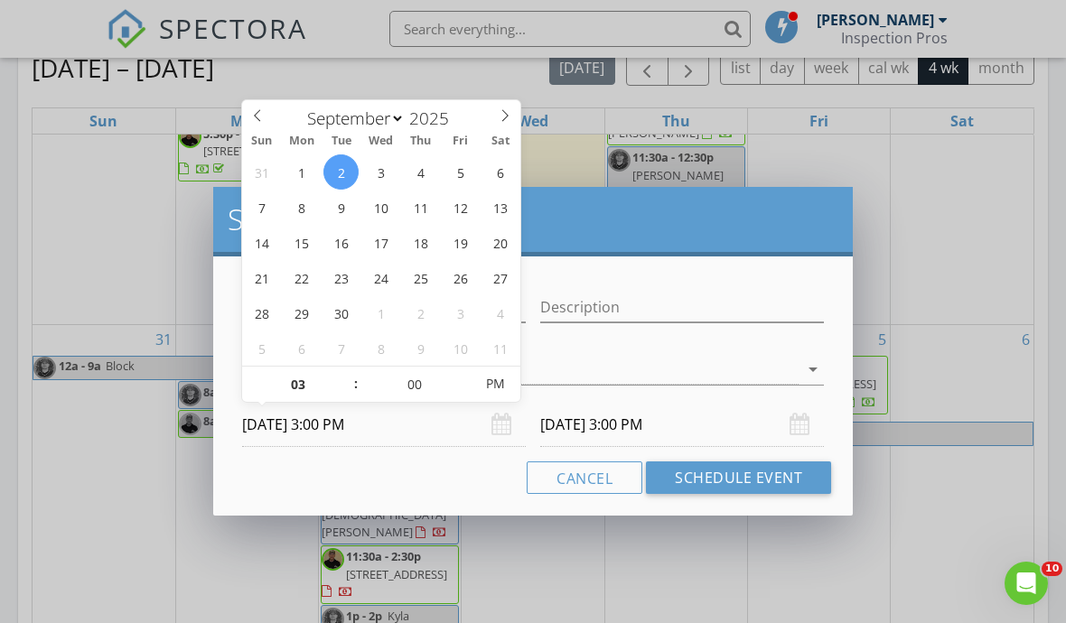
click at [688, 418] on input "[DATE] 3:00 PM" at bounding box center [682, 425] width 284 height 44
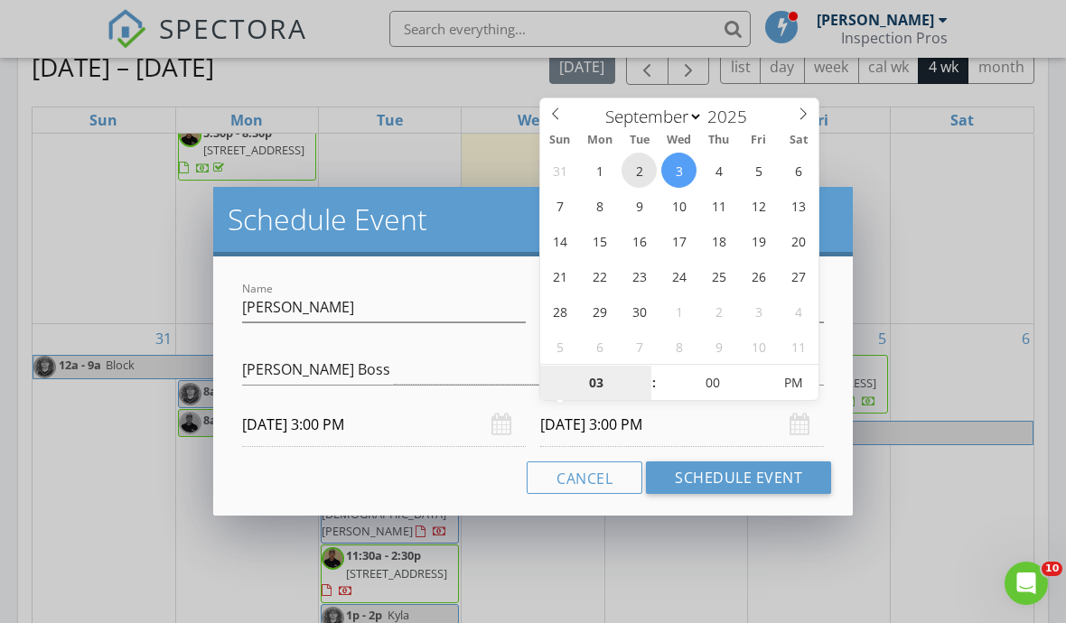
type input "[DATE] 3:00 PM"
type input "4"
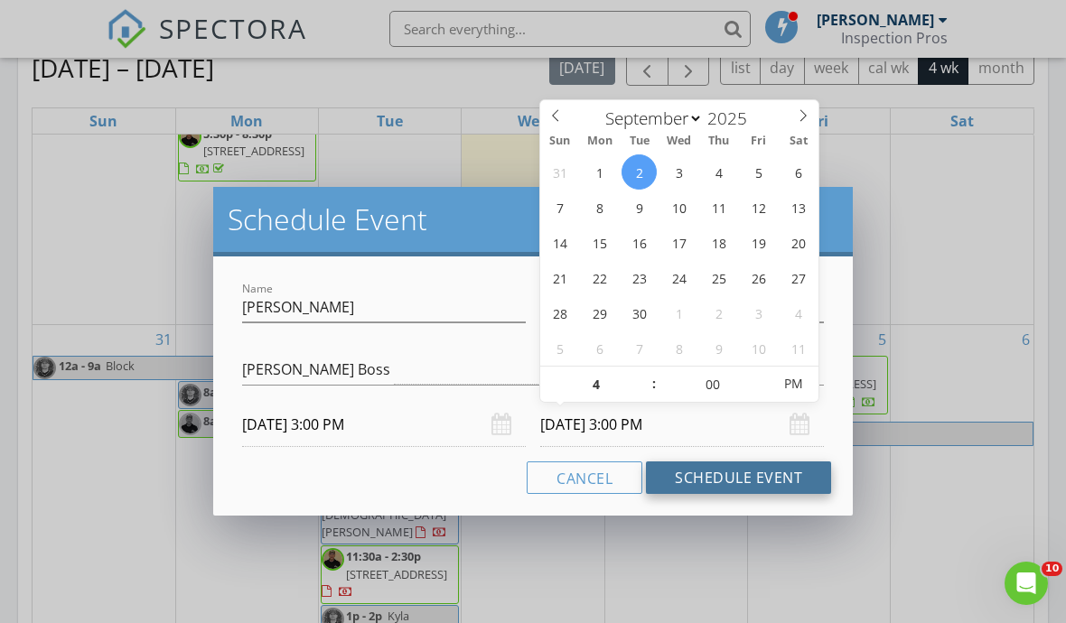
click at [758, 474] on button "Schedule Event" at bounding box center [738, 478] width 185 height 33
type input "[DATE] 4:00 PM"
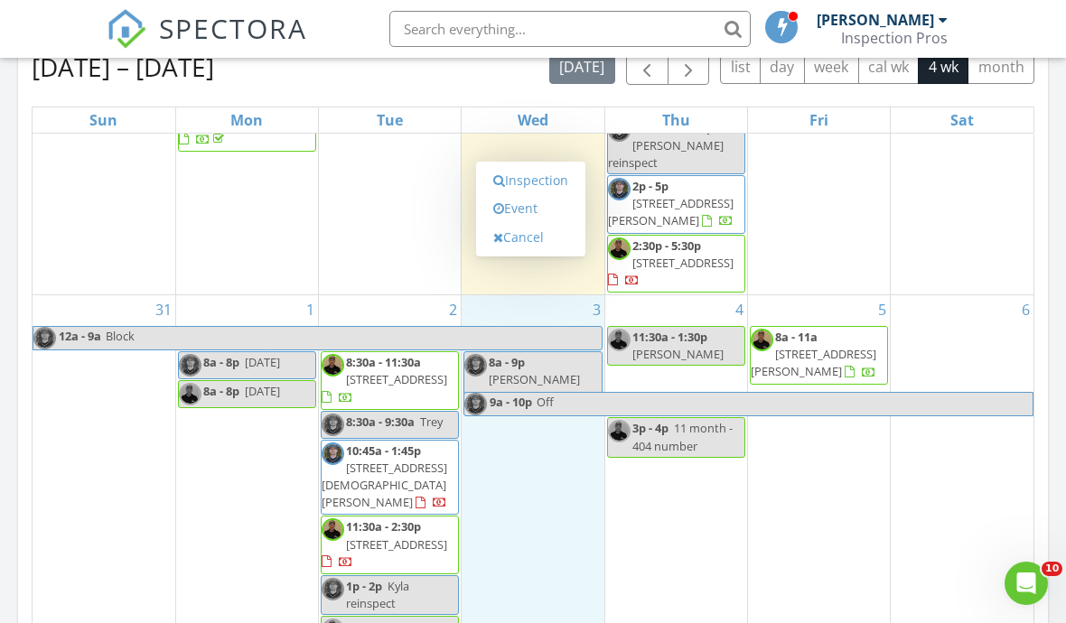
scroll to position [350, 0]
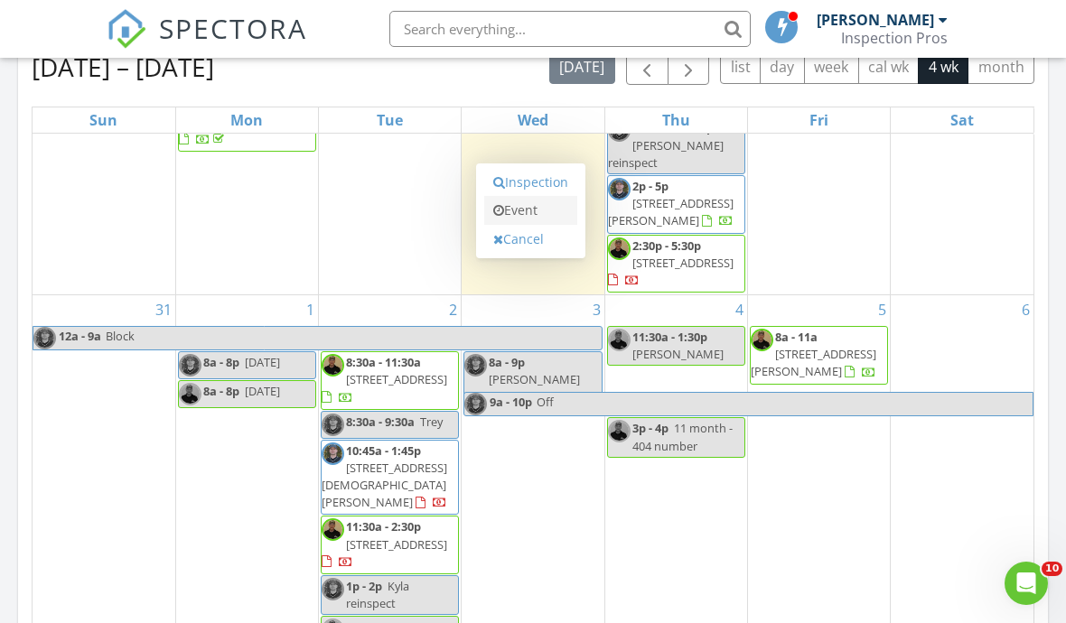
click at [560, 211] on link "Event" at bounding box center [530, 210] width 93 height 29
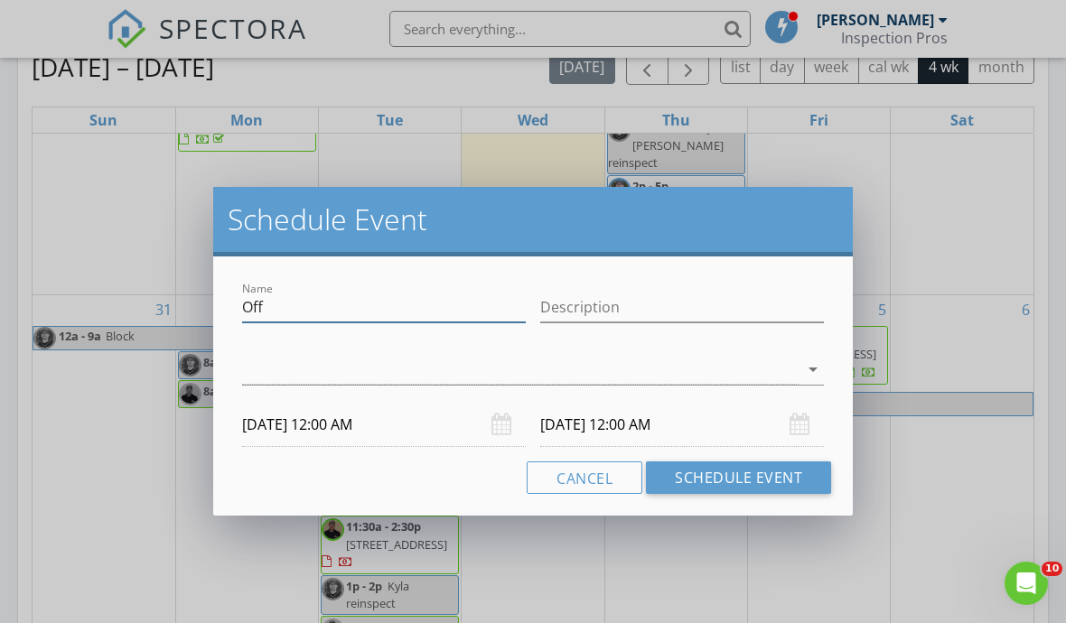
click at [435, 321] on input "Off" at bounding box center [384, 308] width 284 height 30
click at [462, 304] on input "Off" at bounding box center [384, 308] width 284 height 30
type input "O"
type input "[PERSON_NAME] 8 & 11:30"
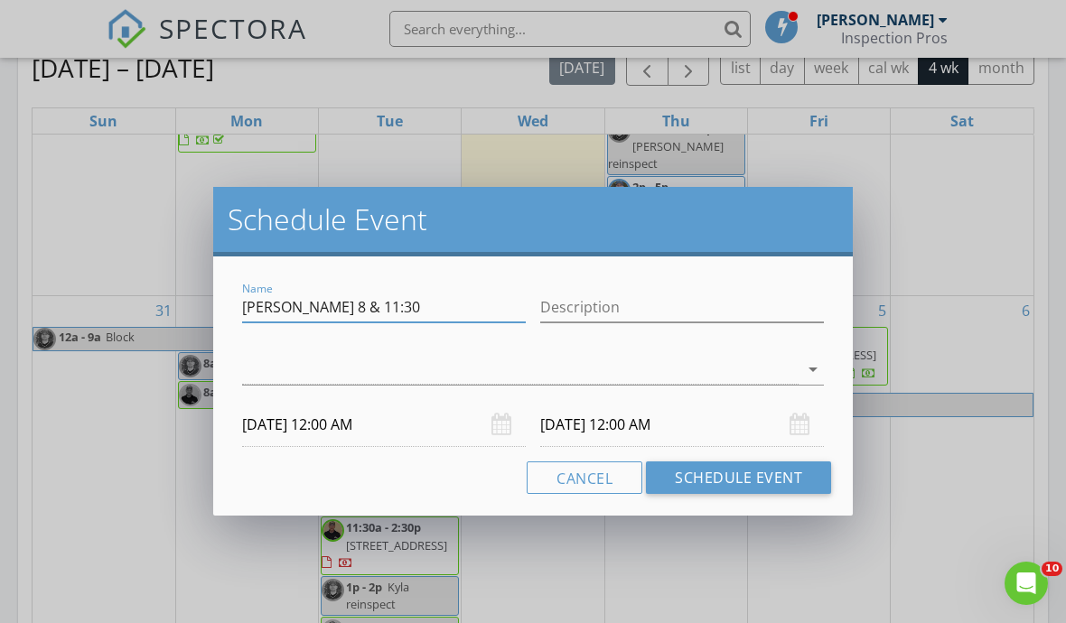
click at [784, 342] on div "check_box_outline_blank [PERSON_NAME] Boss check_box_outline_blank [PERSON_NAME…" at bounding box center [533, 372] width 596 height 62
click at [546, 373] on div at bounding box center [520, 370] width 557 height 30
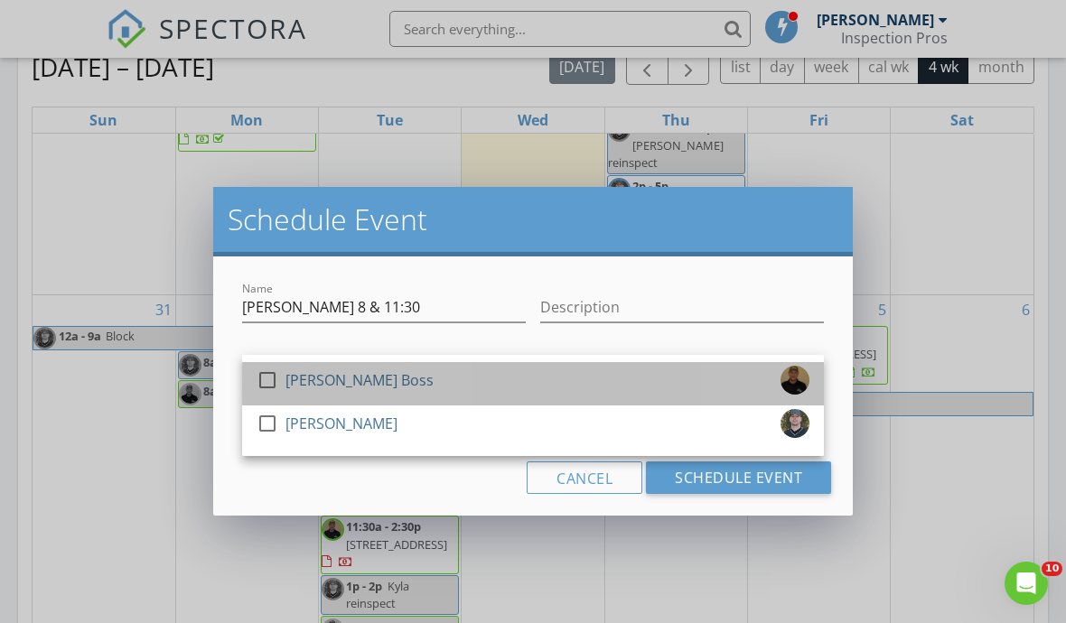
click at [394, 375] on div "check_box_outline_blank [PERSON_NAME] Boss" at bounding box center [533, 384] width 553 height 36
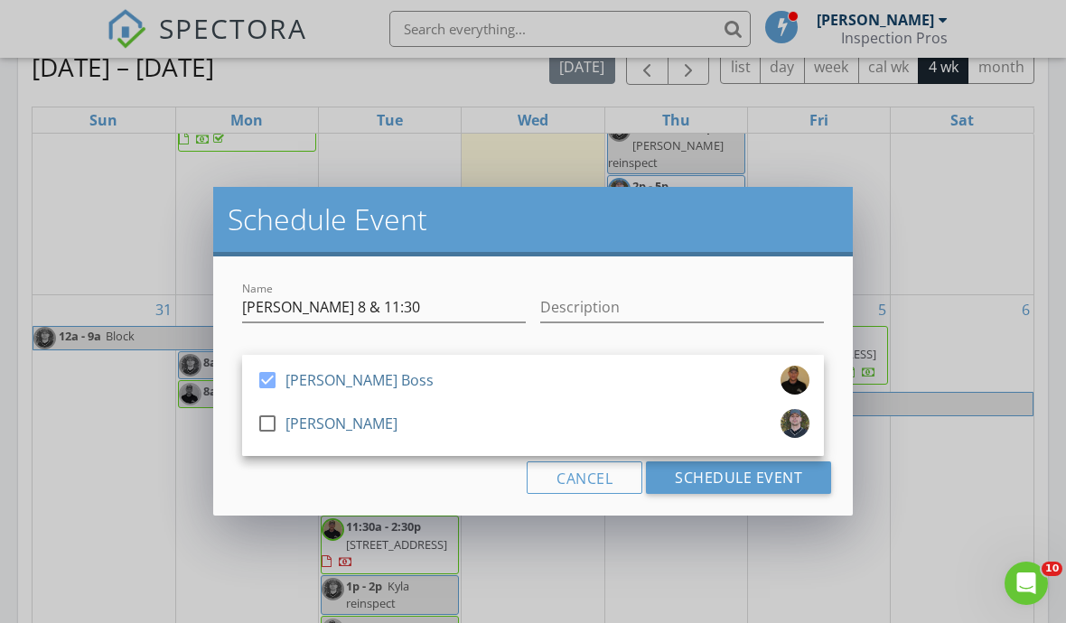
click at [415, 502] on div "Name [PERSON_NAME] 8 & 11:30 Description check_box [PERSON_NAME] Boss check_box…" at bounding box center [533, 386] width 640 height 259
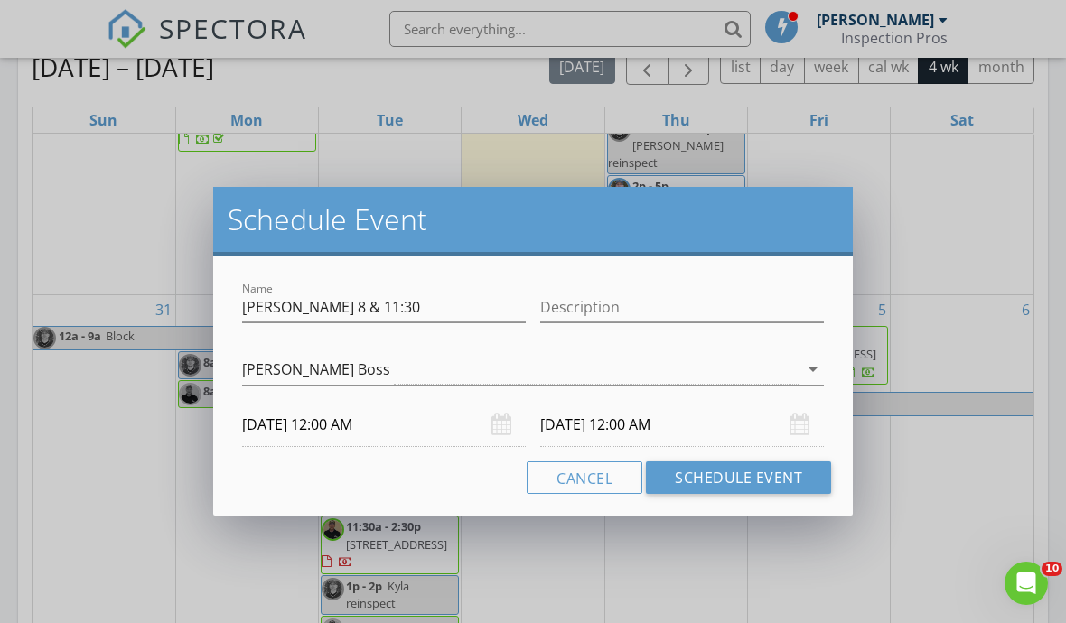
click at [398, 431] on input "[DATE] 12:00 AM" at bounding box center [384, 425] width 284 height 44
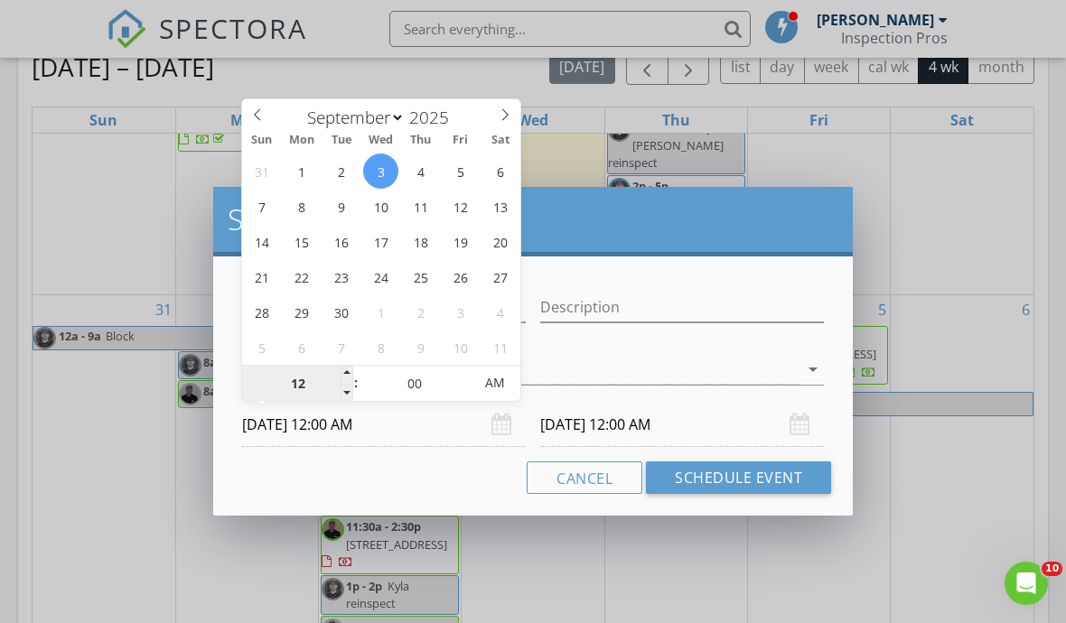
click at [325, 379] on input "12" at bounding box center [297, 384] width 111 height 36
click at [626, 445] on input "[DATE] 12:00 AM" at bounding box center [682, 425] width 284 height 44
type input "08"
type input "[DATE] 8:00 AM"
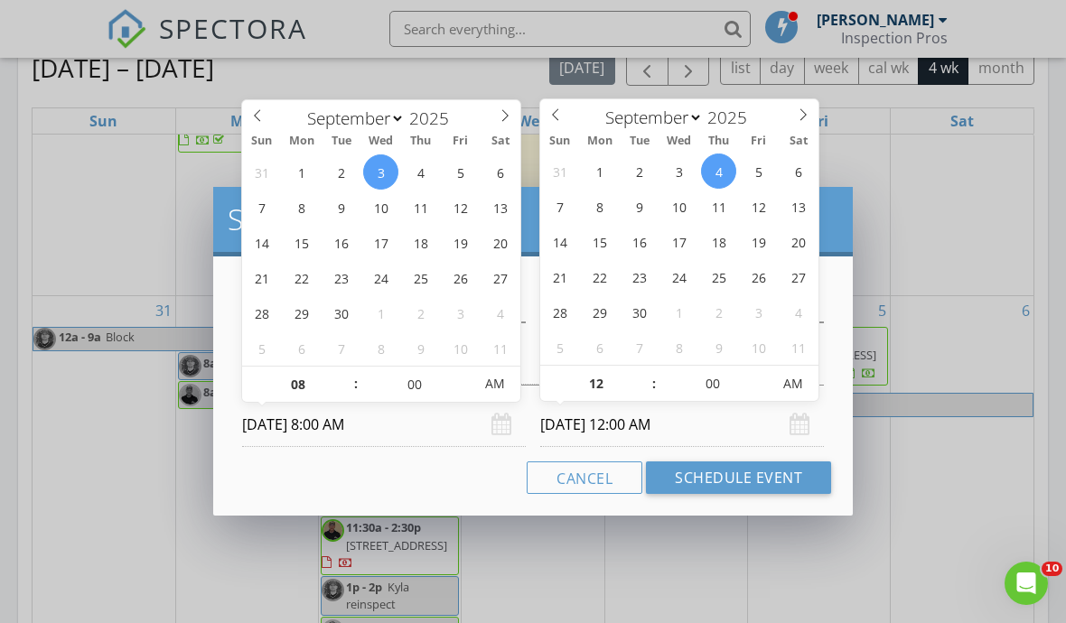
type input "08"
type input "[DATE] 8:00 AM"
click at [614, 372] on input "08" at bounding box center [595, 385] width 111 height 36
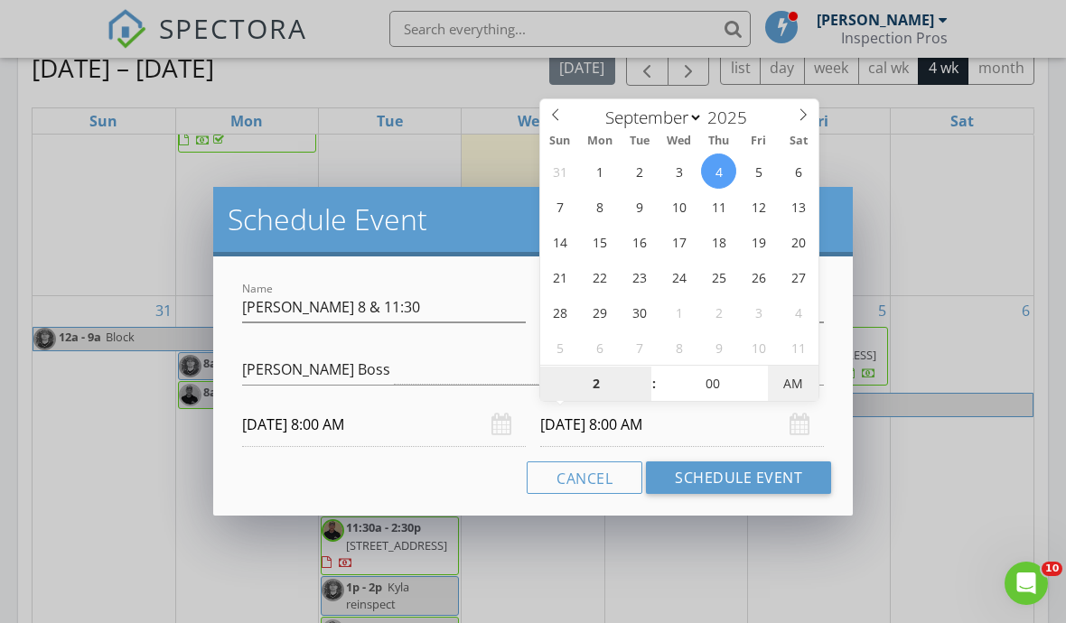
type input "02"
type input "[DATE] 2:00 PM"
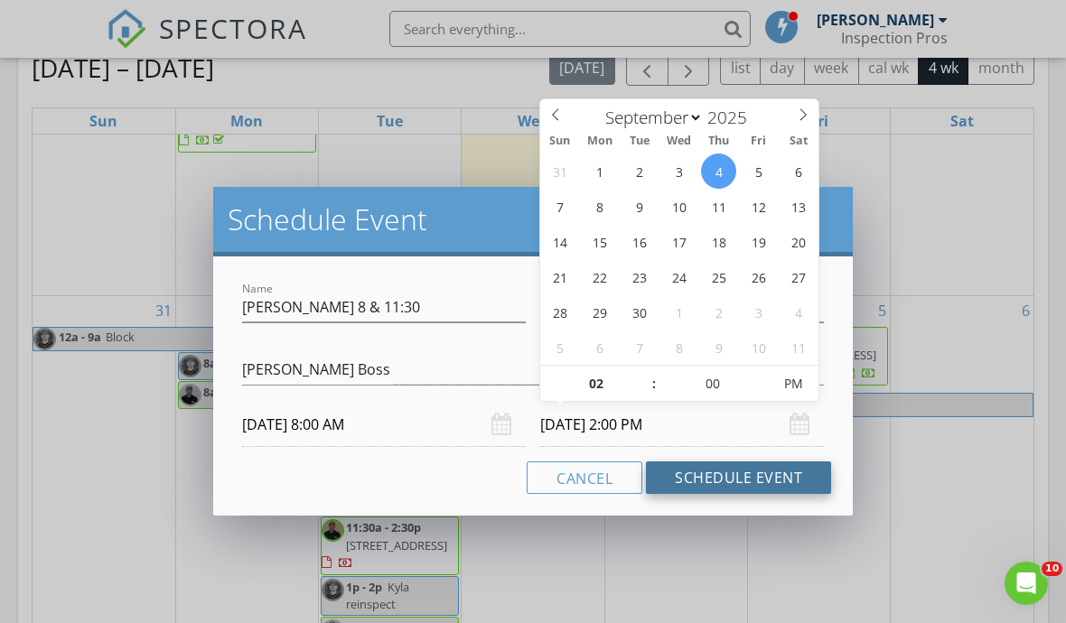
click at [790, 478] on button "Schedule Event" at bounding box center [738, 478] width 185 height 33
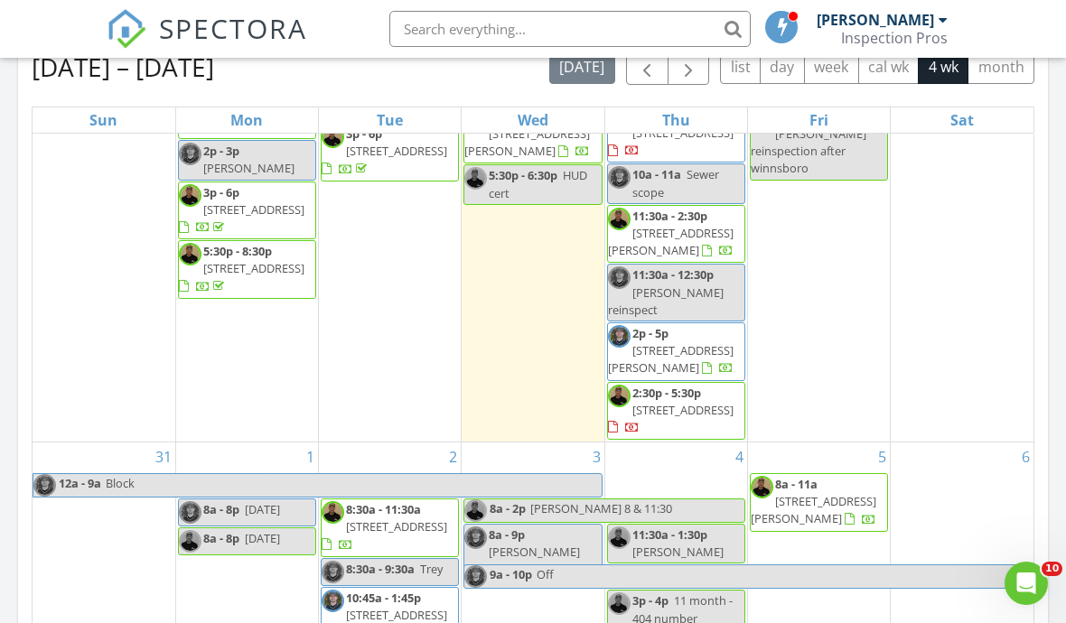
scroll to position [242, 0]
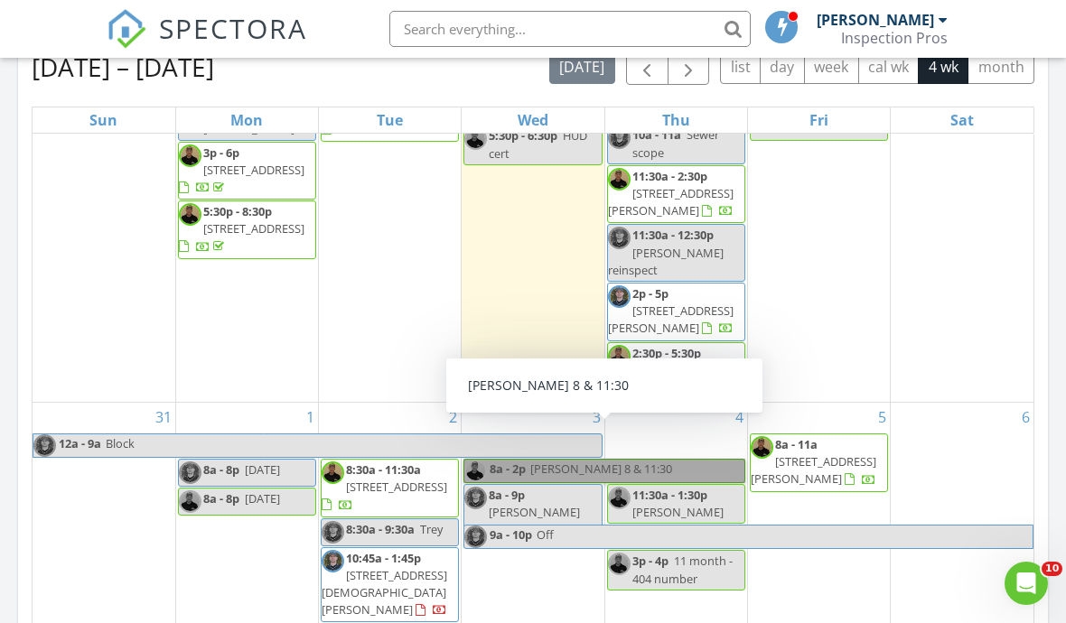
click at [686, 459] on link "8a - 2p [PERSON_NAME] 8 & 11:30" at bounding box center [604, 471] width 282 height 24
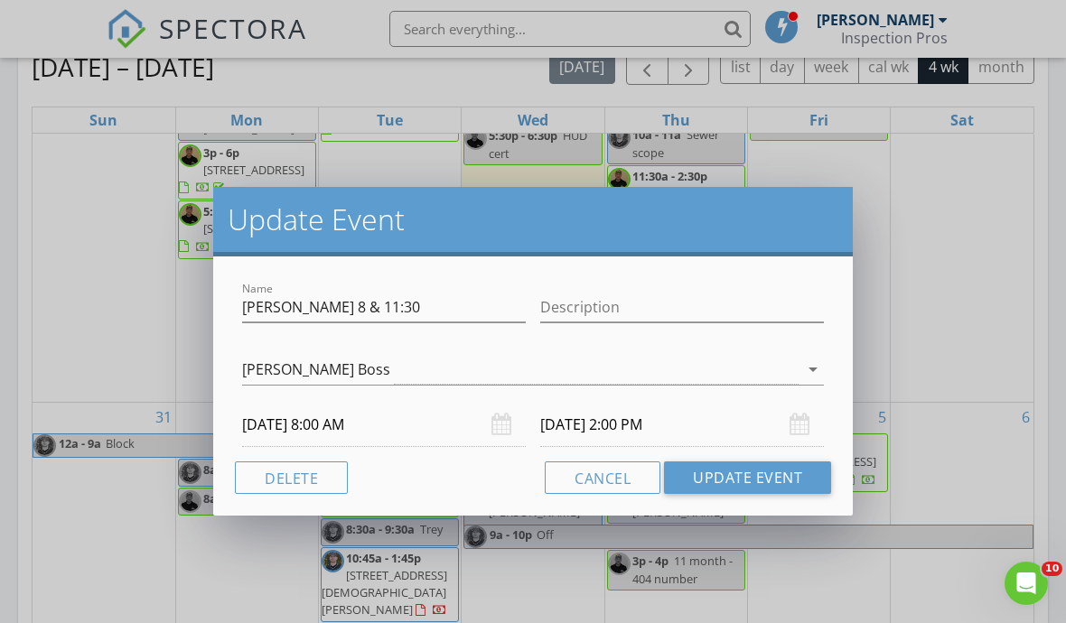
click at [673, 427] on input "[DATE] 2:00 PM" at bounding box center [682, 425] width 284 height 44
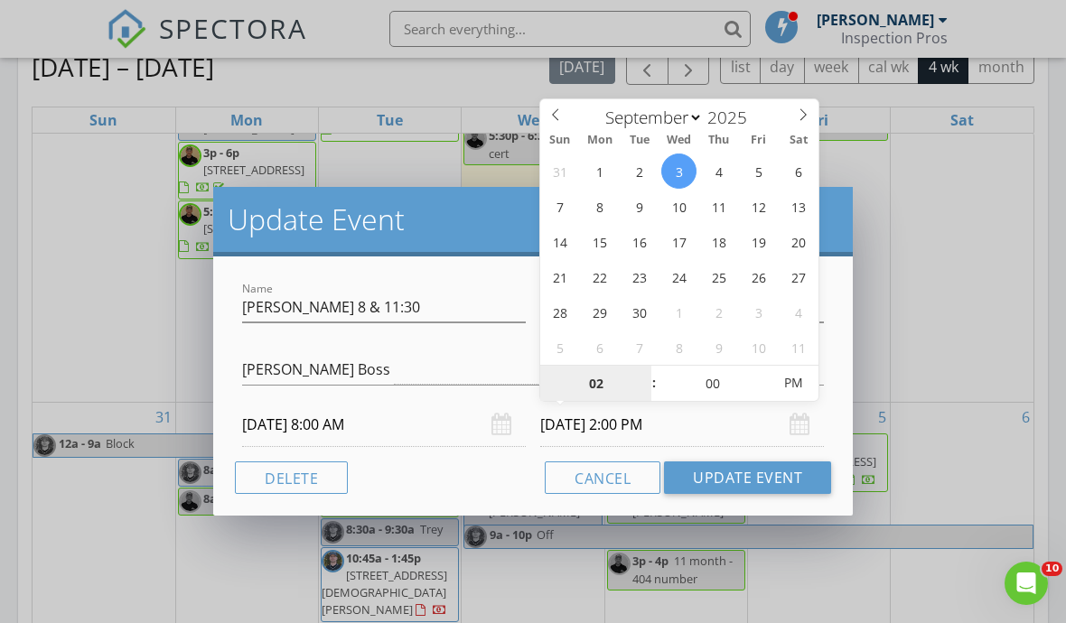
type input "[DATE] 2:00 PM"
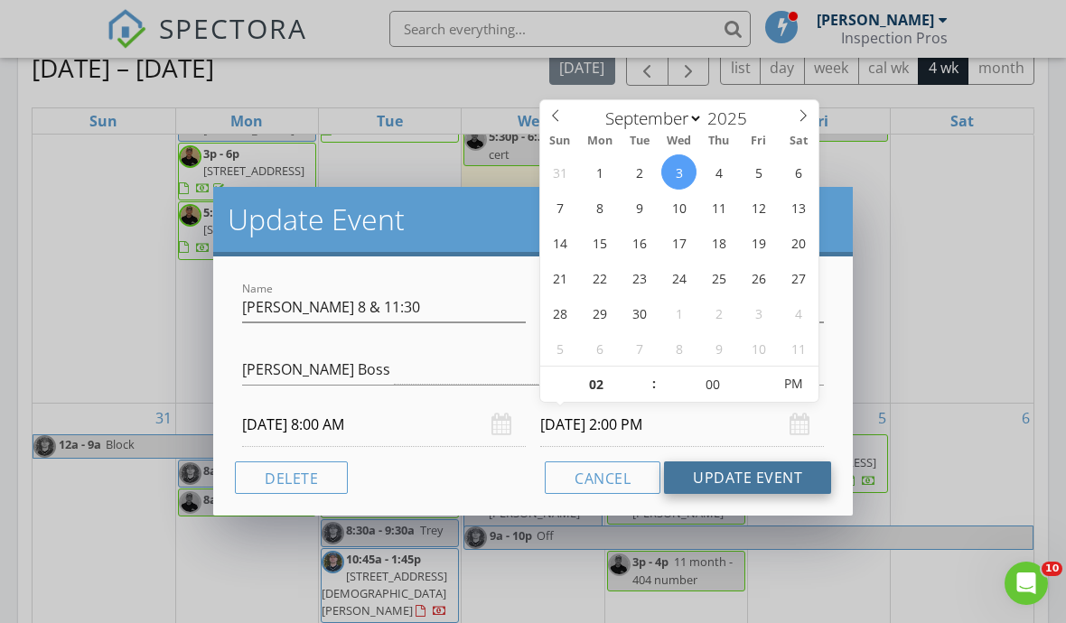
click at [781, 476] on button "Update Event" at bounding box center [747, 478] width 167 height 33
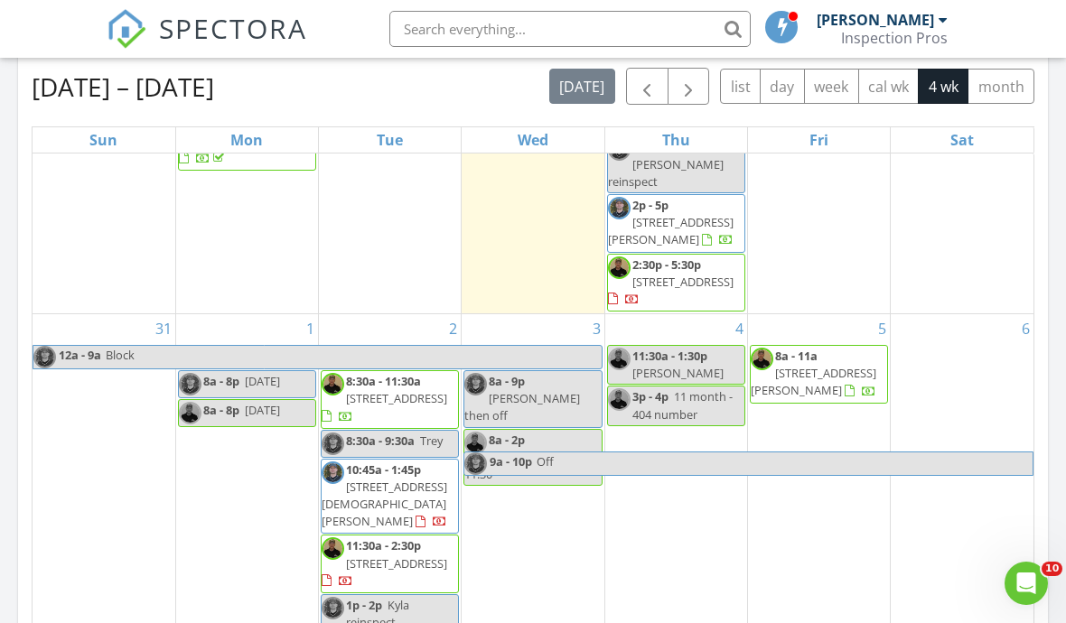
scroll to position [350, 0]
click at [1059, 371] on div "[DATE] [PERSON_NAME] No results found New Inspection New Quote Map 1 2 3 + − [G…" at bounding box center [533, 261] width 1066 height 1644
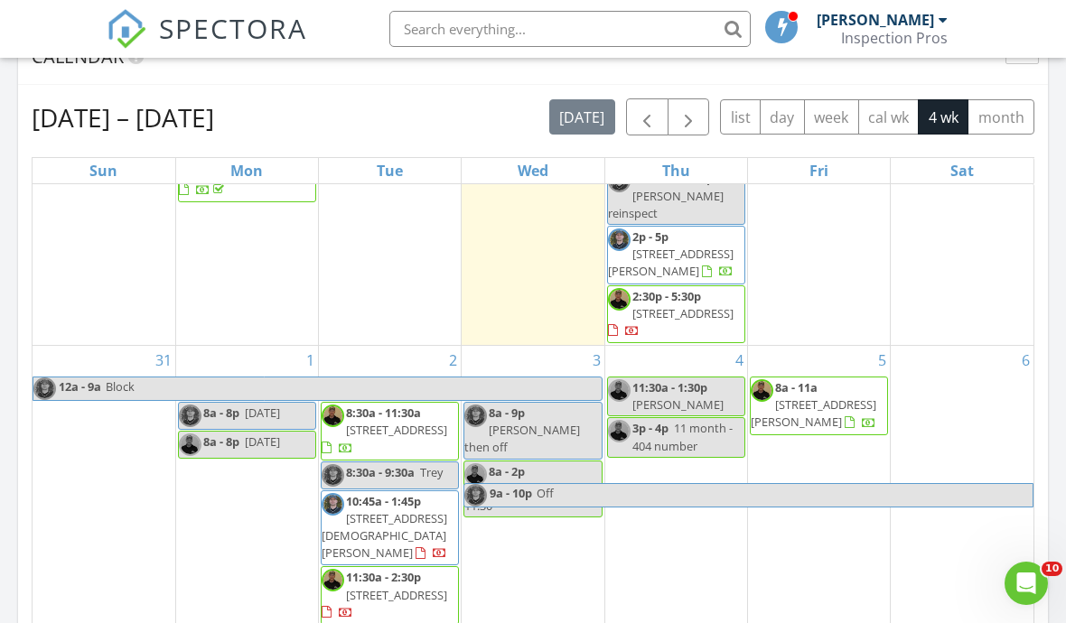
scroll to position [781, 0]
